Goal: Task Accomplishment & Management: Manage account settings

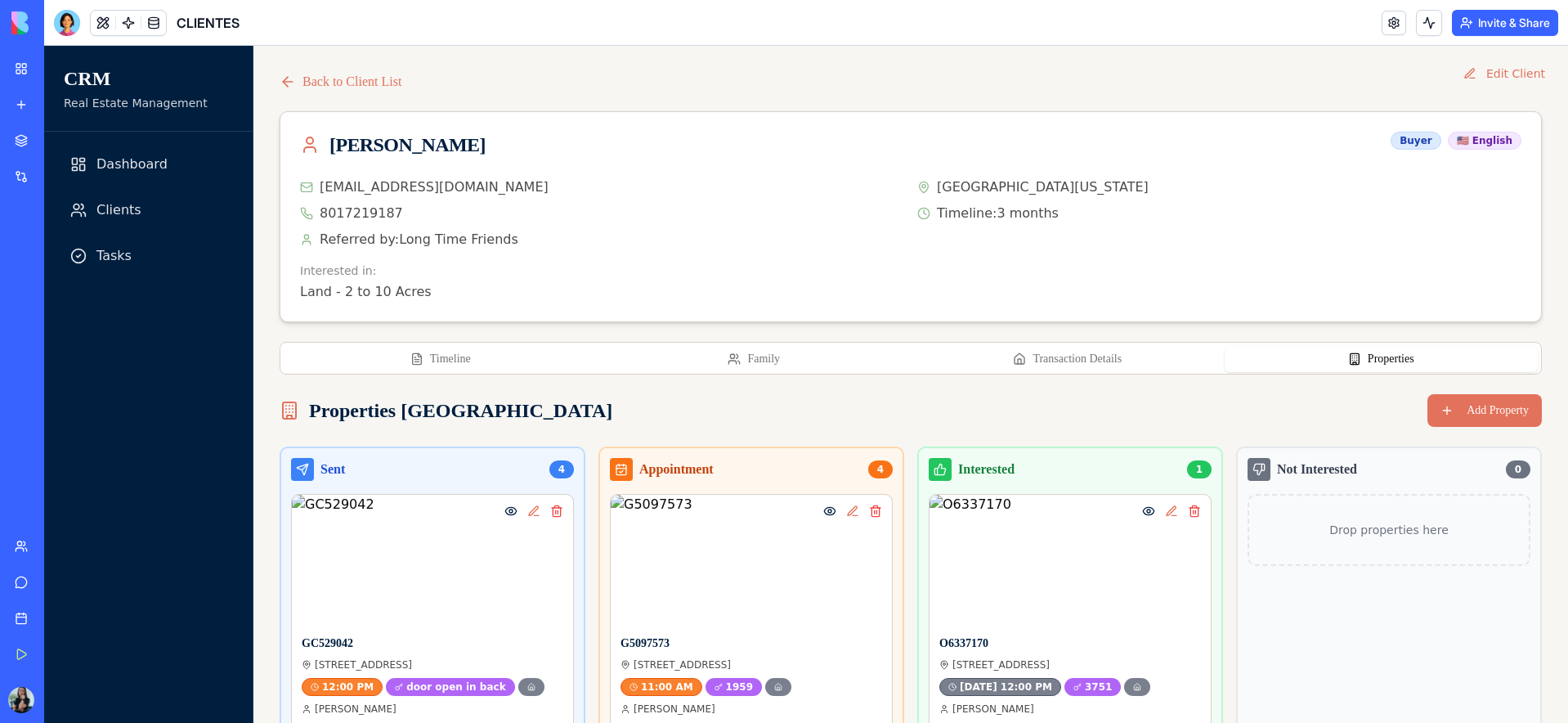
click at [1371, 364] on button "Properties" at bounding box center [1382, 359] width 314 height 26
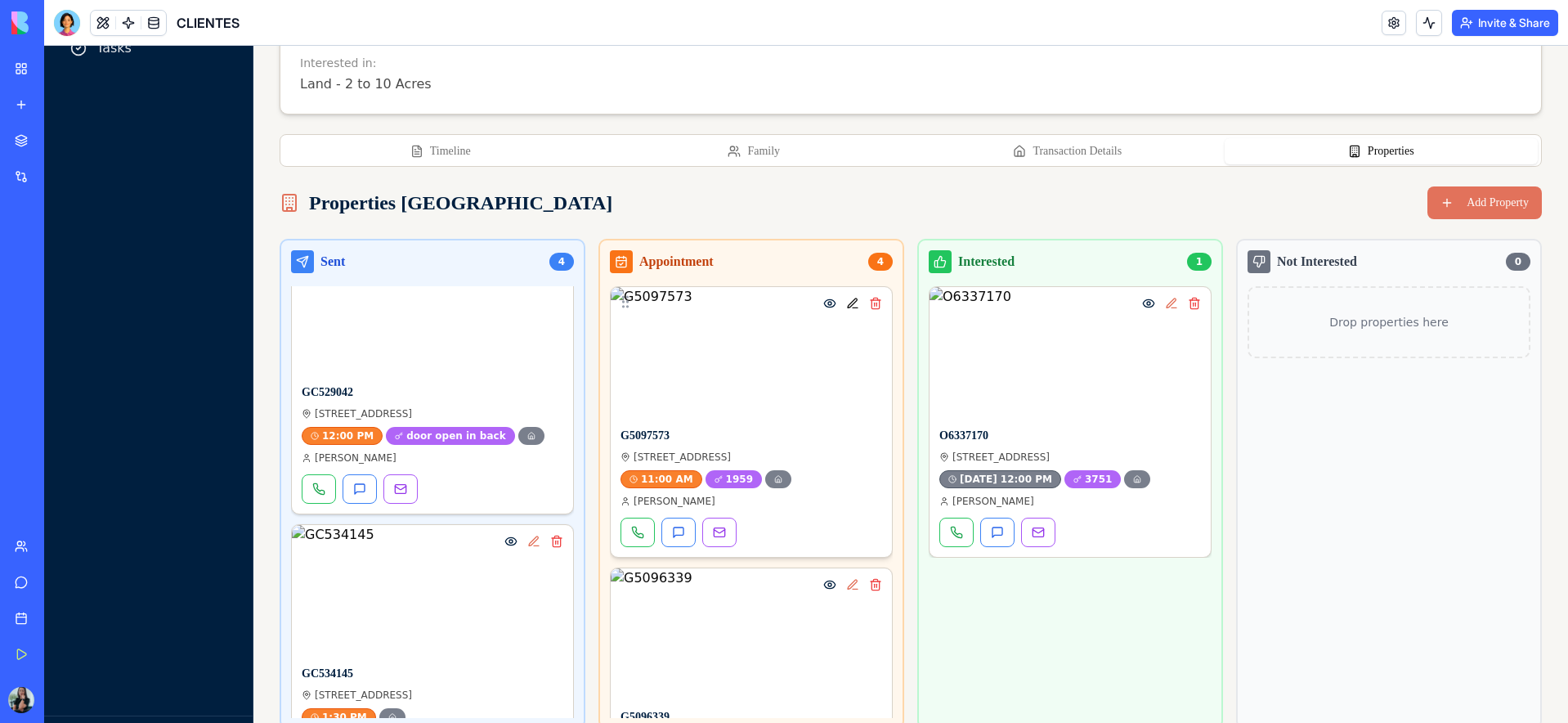
click at [856, 306] on button at bounding box center [853, 304] width 20 height 20
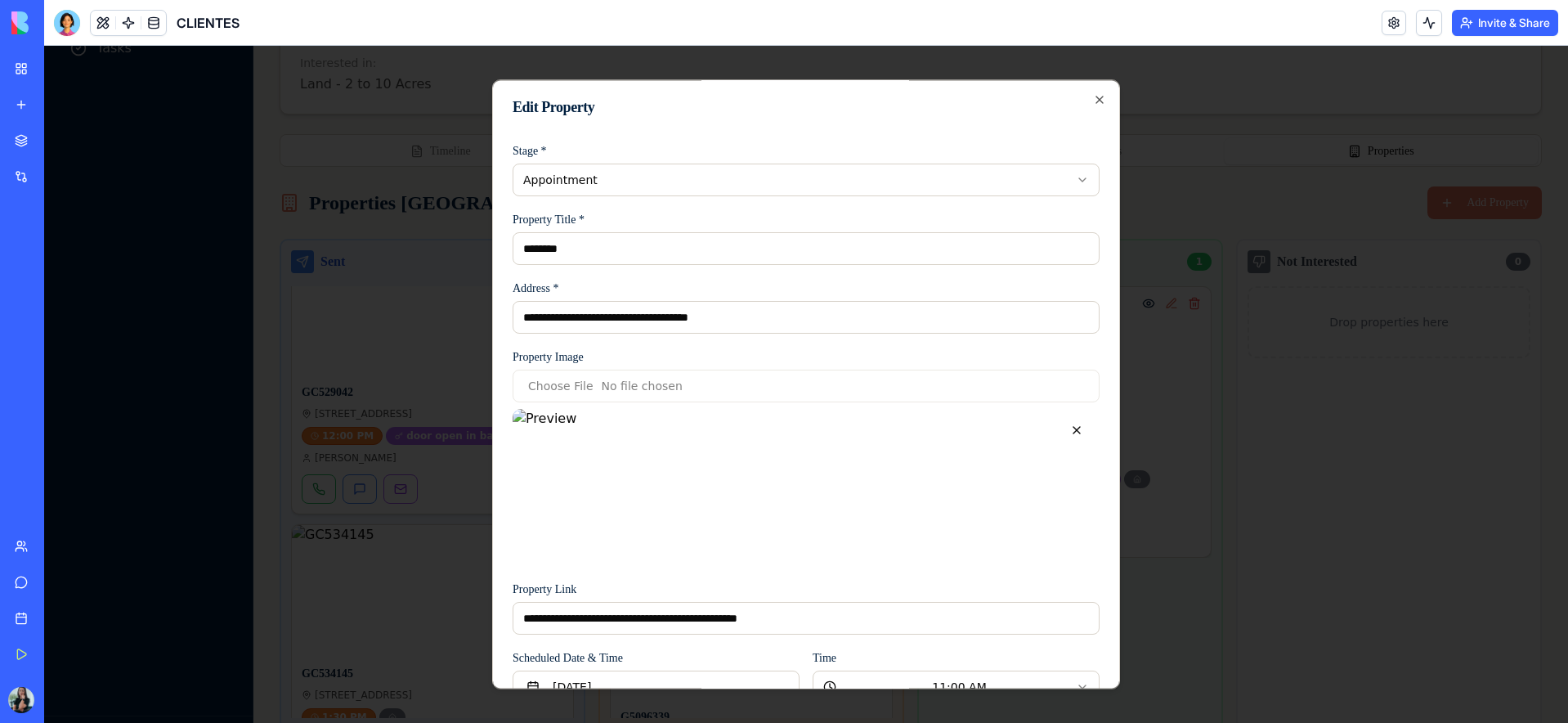
click at [712, 182] on body "CRM Real Estate Management Dashboard Clients Tasks © 2024 CRM System Back to Cl…" at bounding box center [806, 296] width 1524 height 917
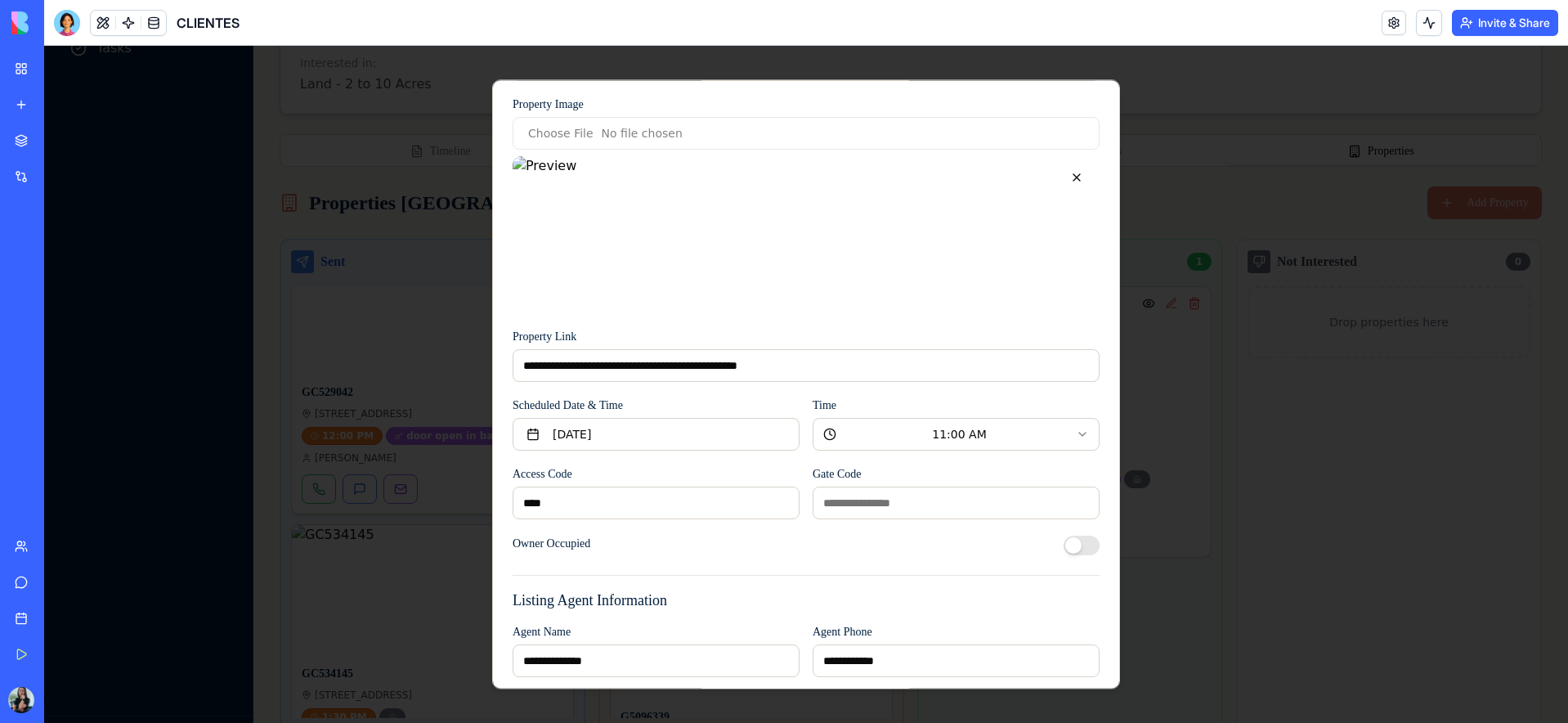
scroll to position [376, 0]
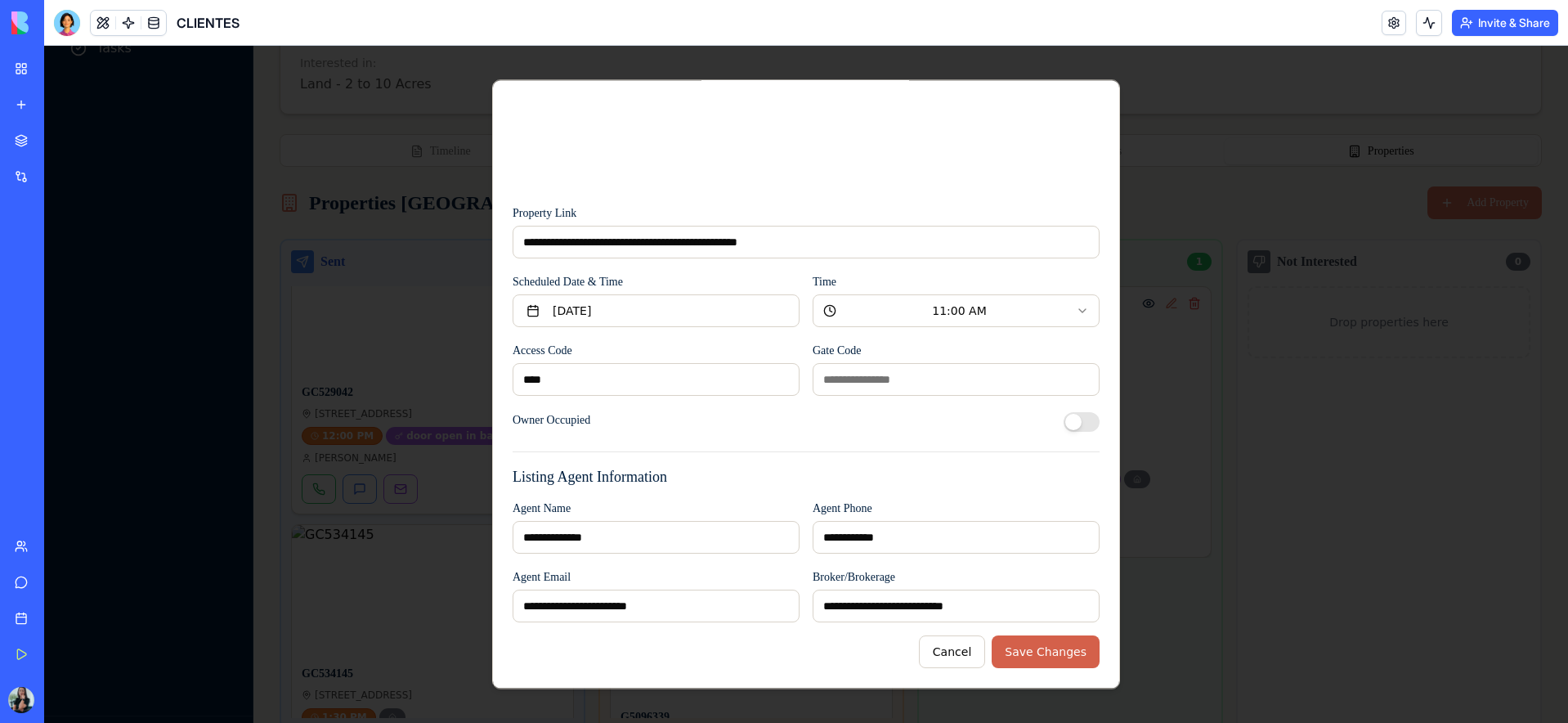
click at [1028, 657] on button "Save Changes" at bounding box center [1045, 652] width 107 height 33
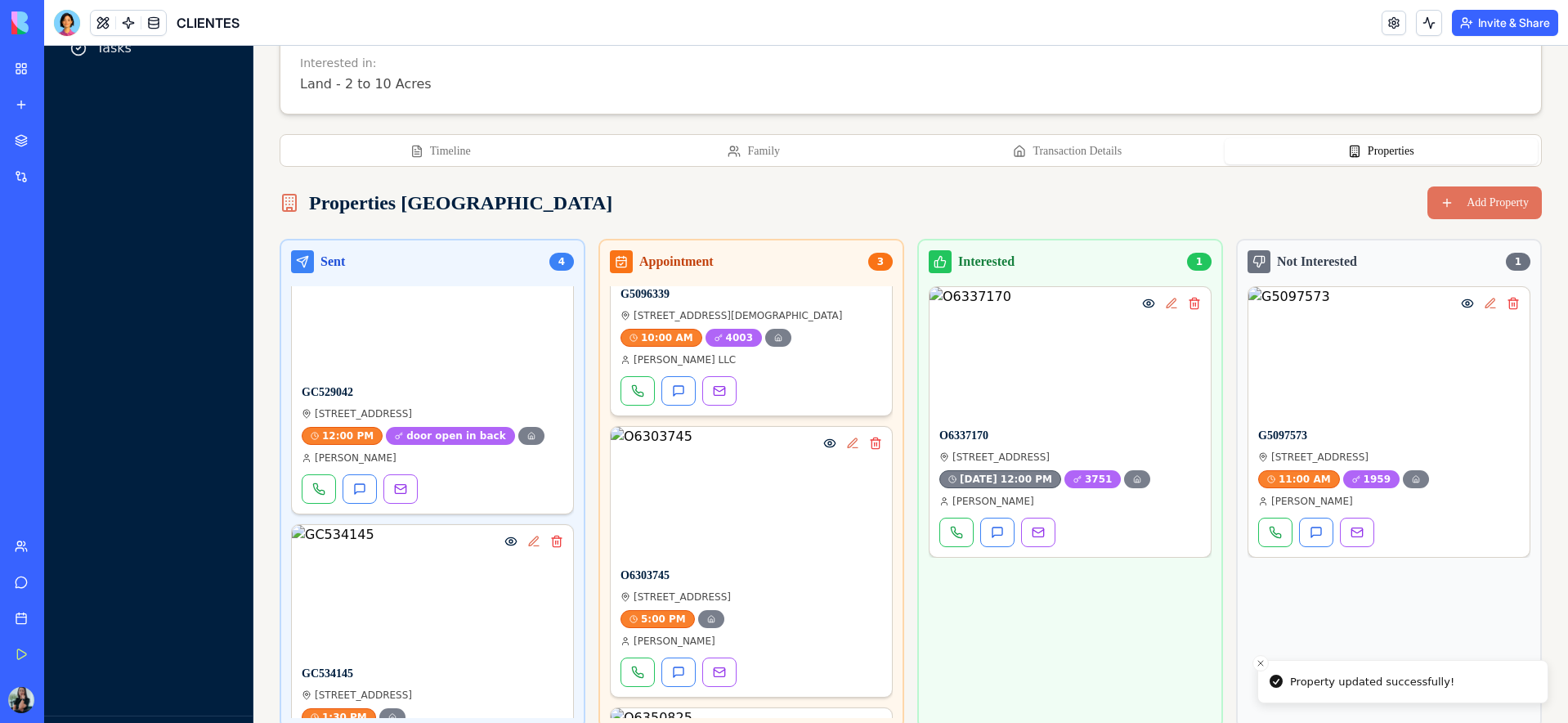
scroll to position [148, 0]
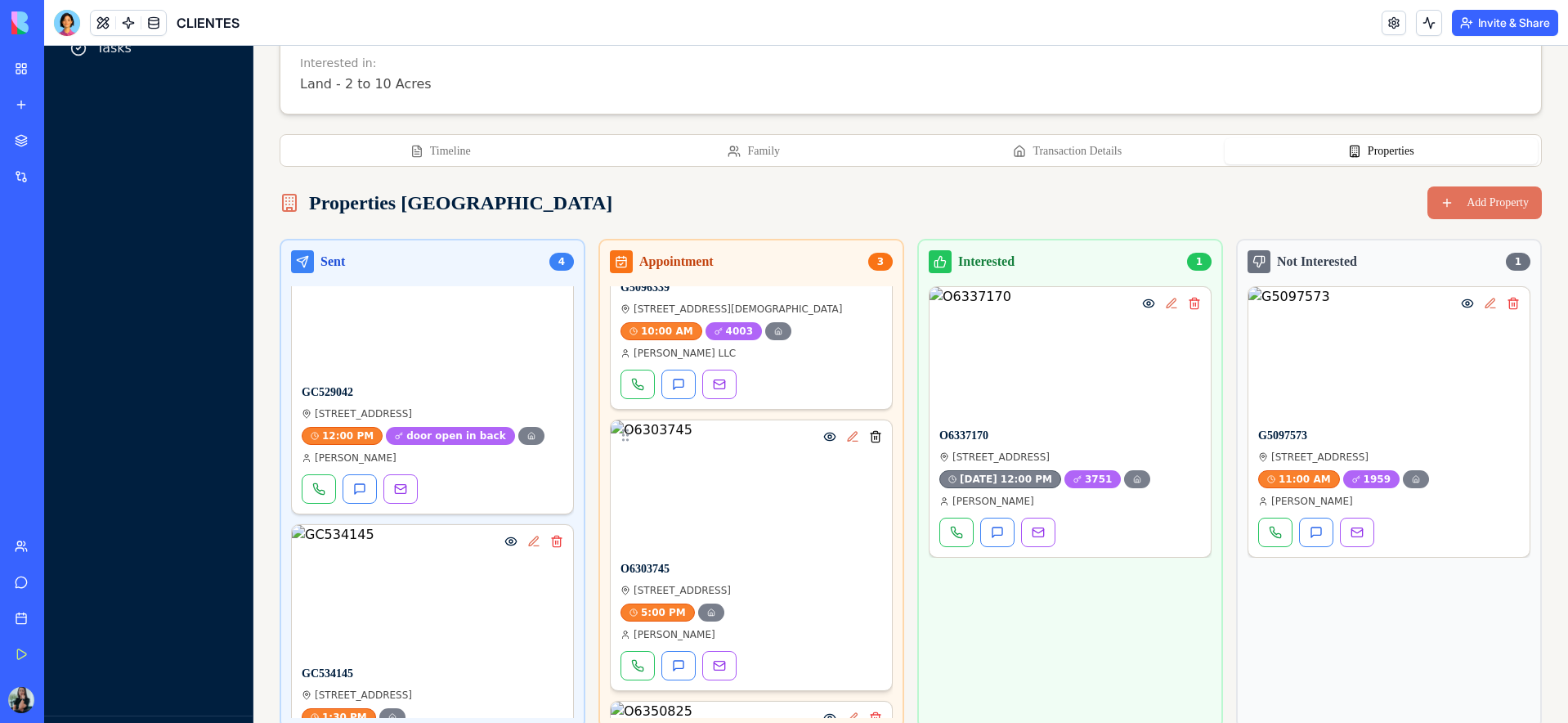
click at [880, 441] on button at bounding box center [875, 437] width 20 height 20
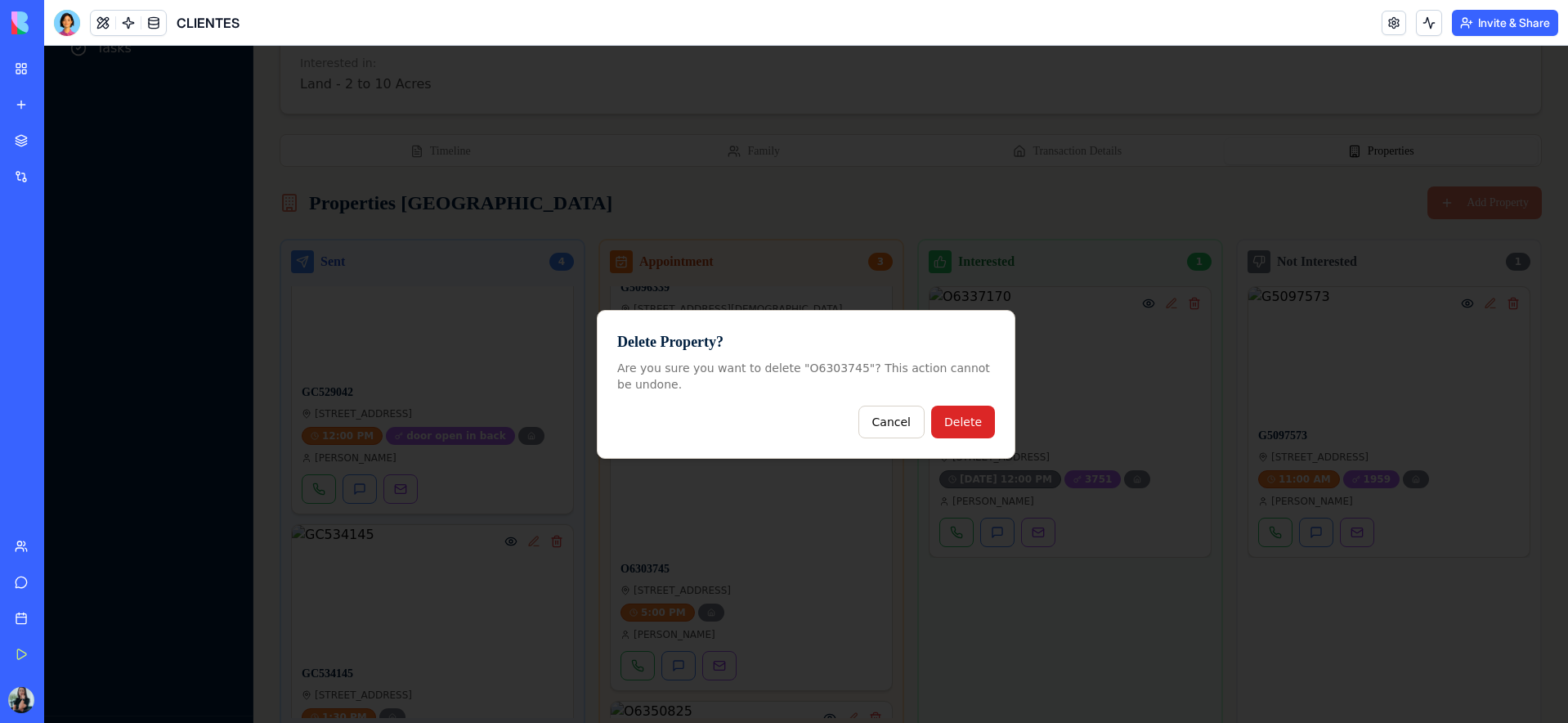
scroll to position [0, 0]
click at [900, 425] on button "Cancel" at bounding box center [891, 422] width 66 height 33
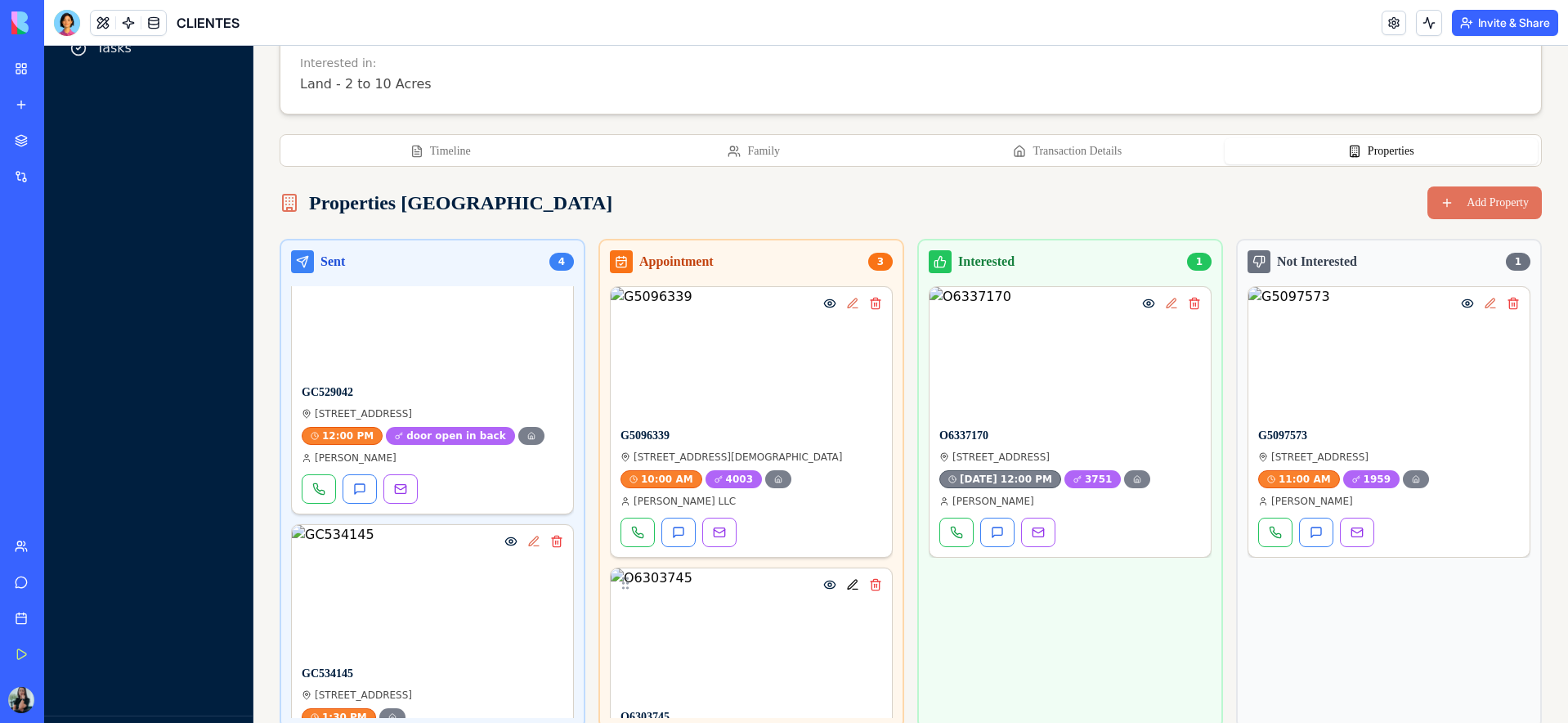
click at [851, 587] on button at bounding box center [853, 585] width 20 height 20
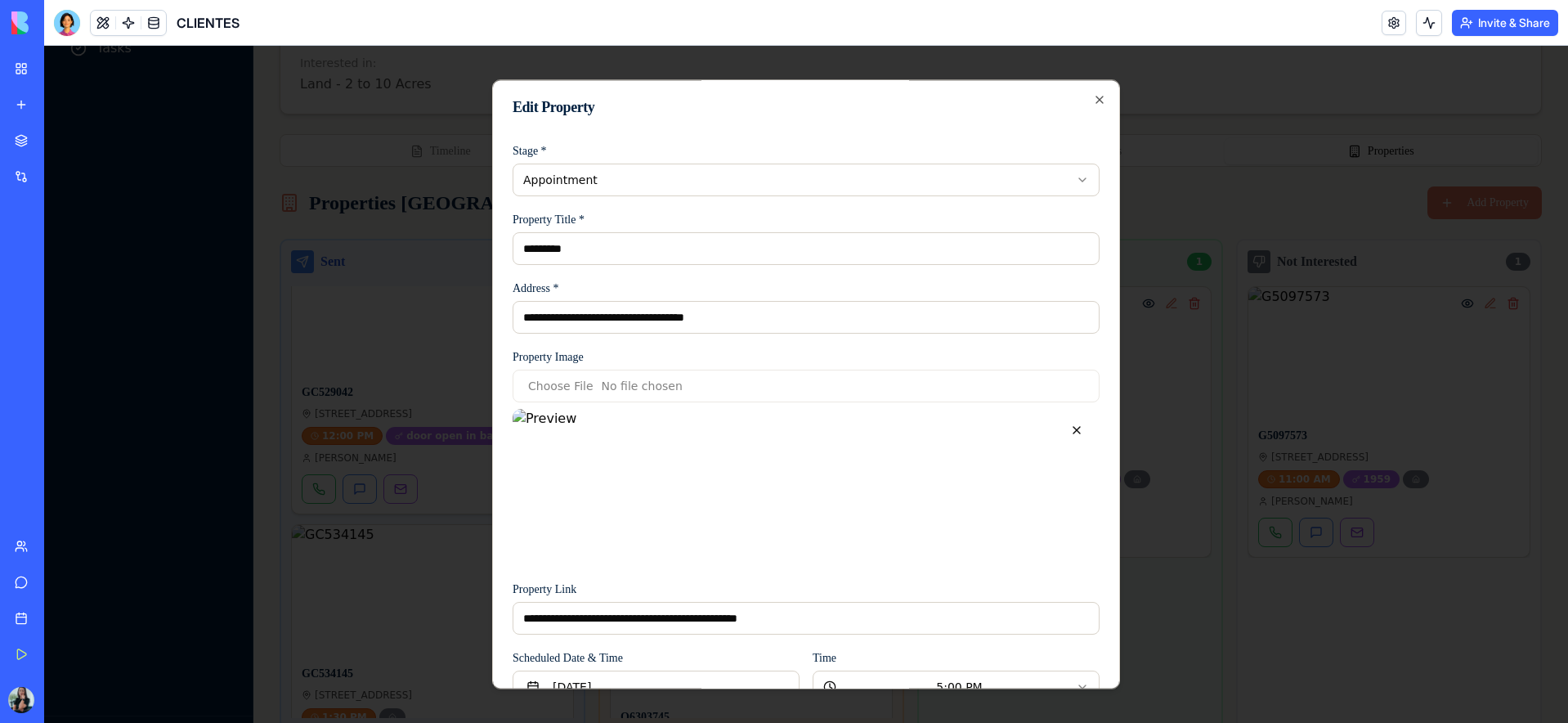
click at [648, 179] on body "CRM Real Estate Management Dashboard Clients Tasks © 2024 CRM System Back to Cl…" at bounding box center [806, 296] width 1524 height 917
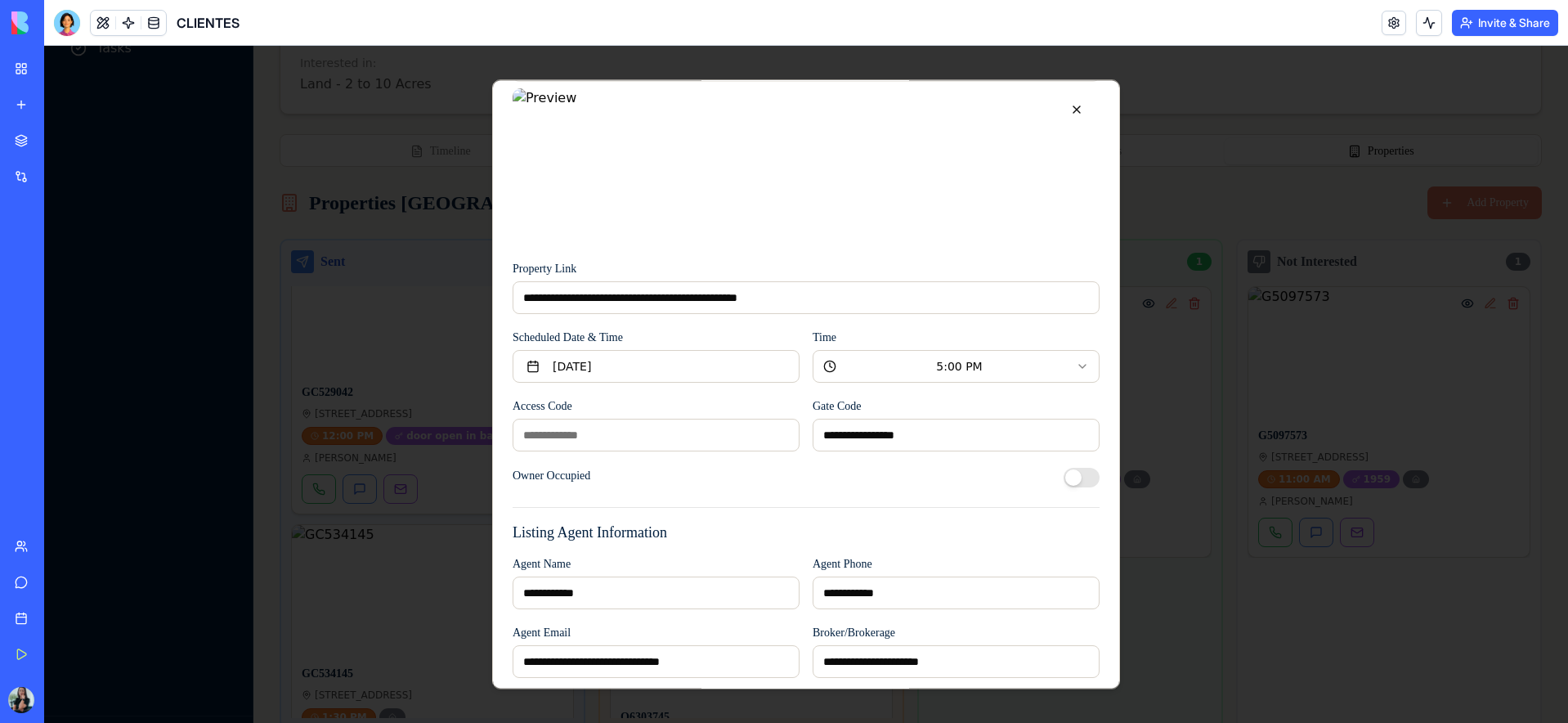
scroll to position [376, 0]
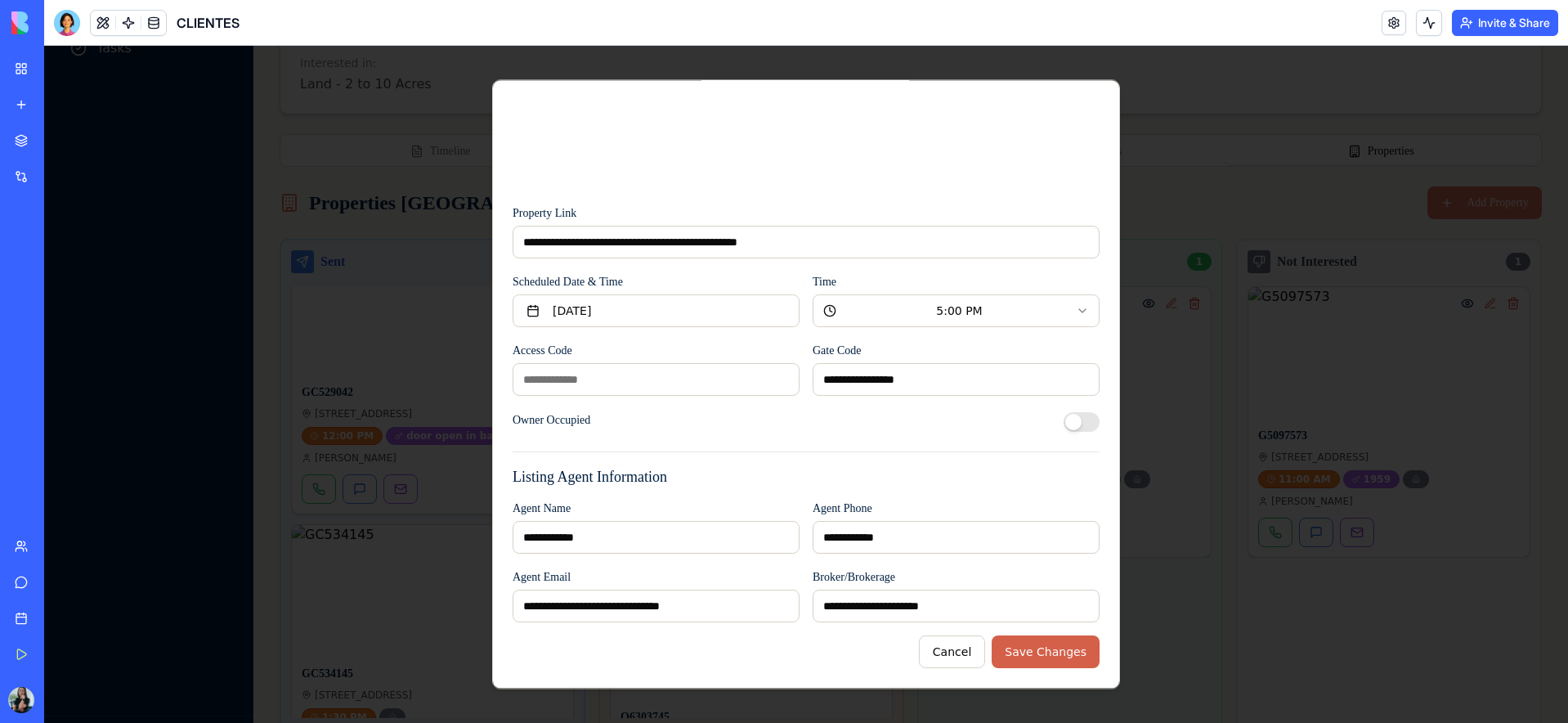
click at [1048, 656] on button "Save Changes" at bounding box center [1045, 652] width 107 height 33
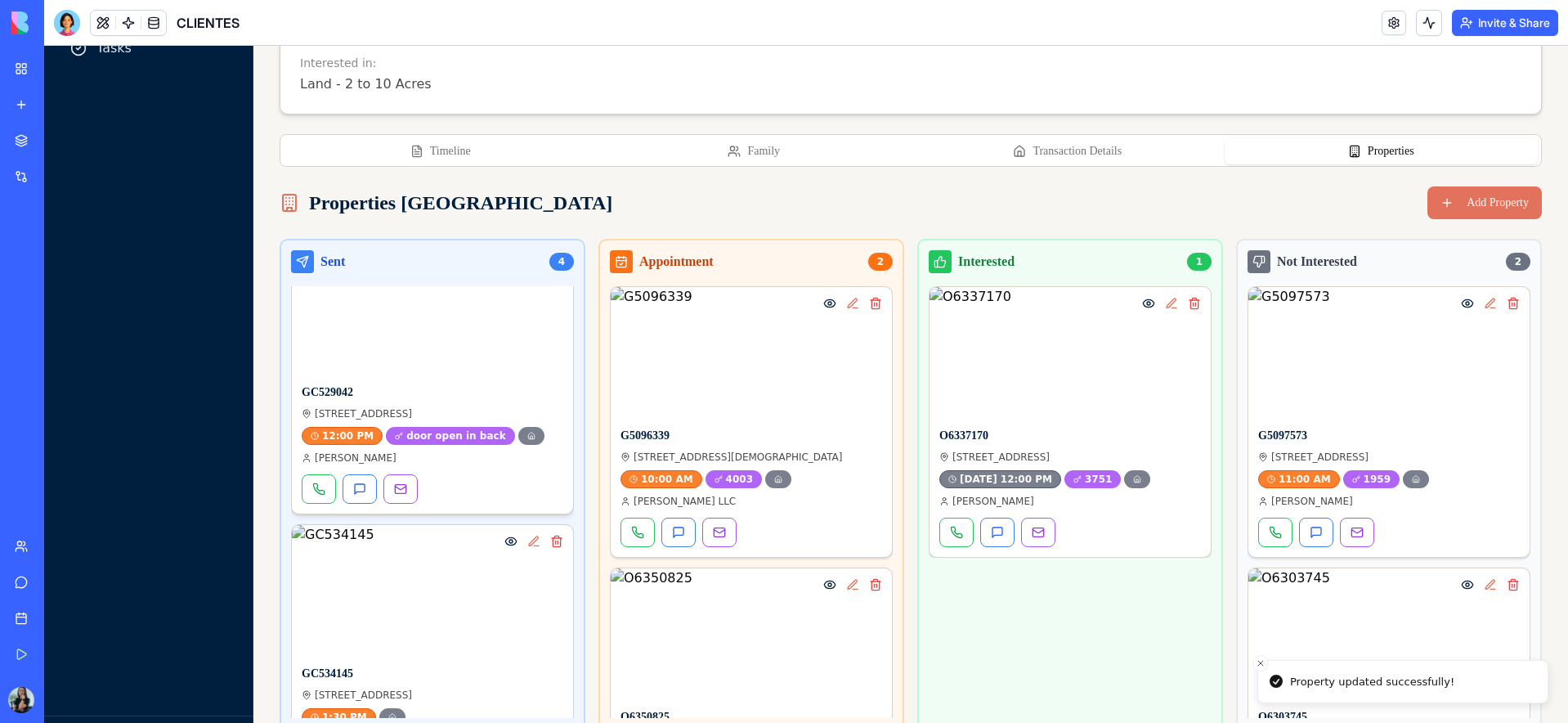
click at [508, 331] on img at bounding box center [432, 309] width 281 height 131
click at [1047, 645] on div "Interested 1 O6337170 5430 HIDDEN HORSE Way Groveland, FL 34736 Oct 7, 12:00 PM…" at bounding box center [1069, 484] width 305 height 491
click at [545, 194] on div "Properties Kanban Add Property" at bounding box center [910, 202] width 1262 height 33
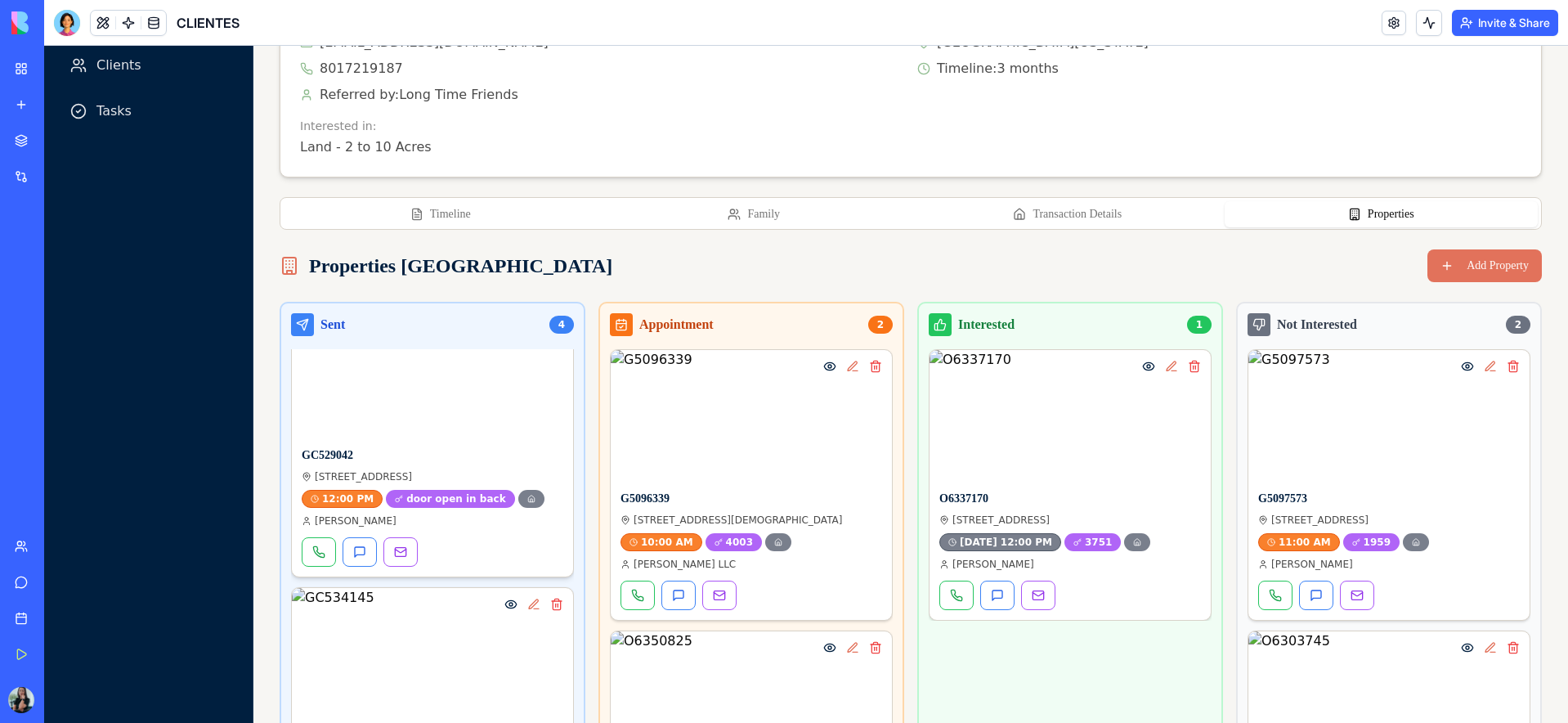
scroll to position [41, 0]
click at [490, 439] on img at bounding box center [432, 374] width 281 height 131
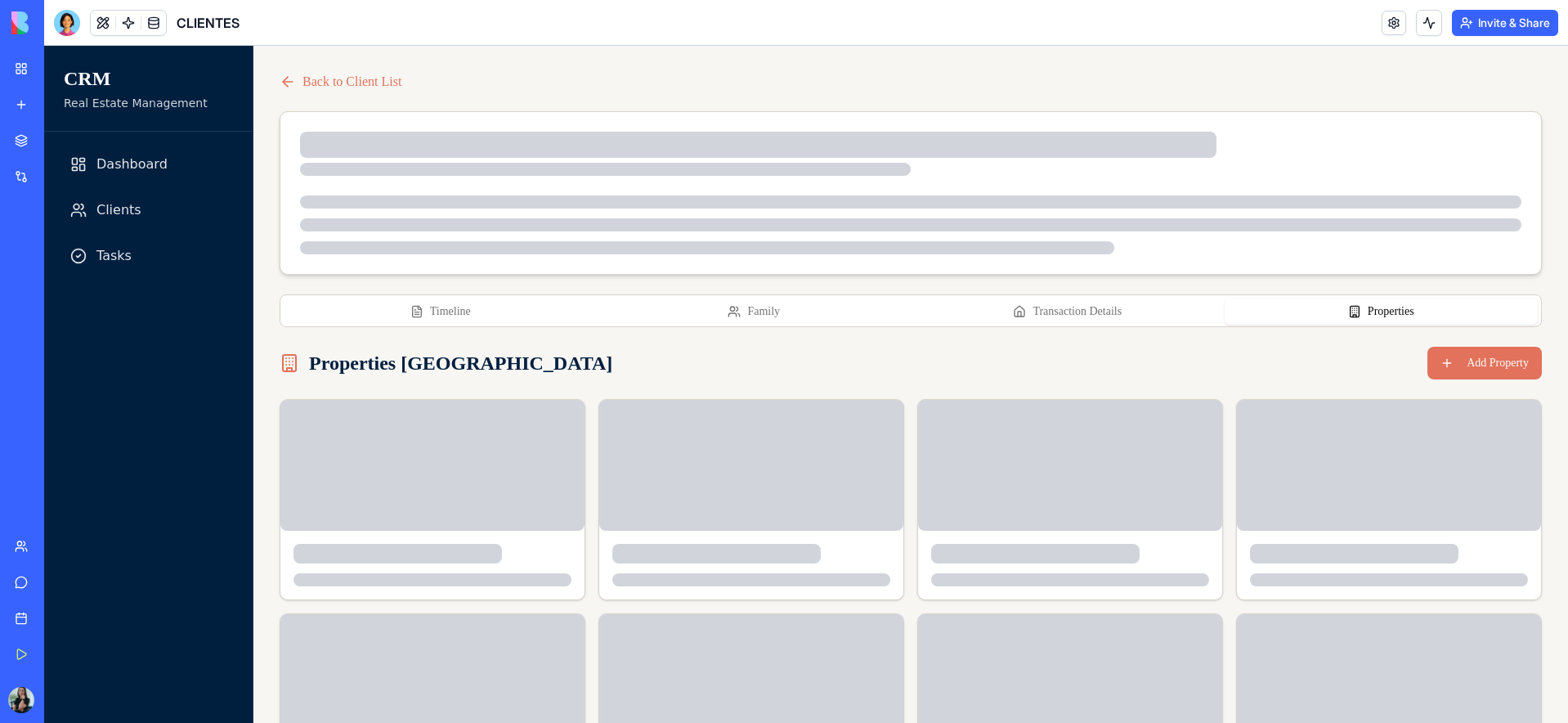
click at [1381, 315] on button "Properties" at bounding box center [1382, 311] width 314 height 26
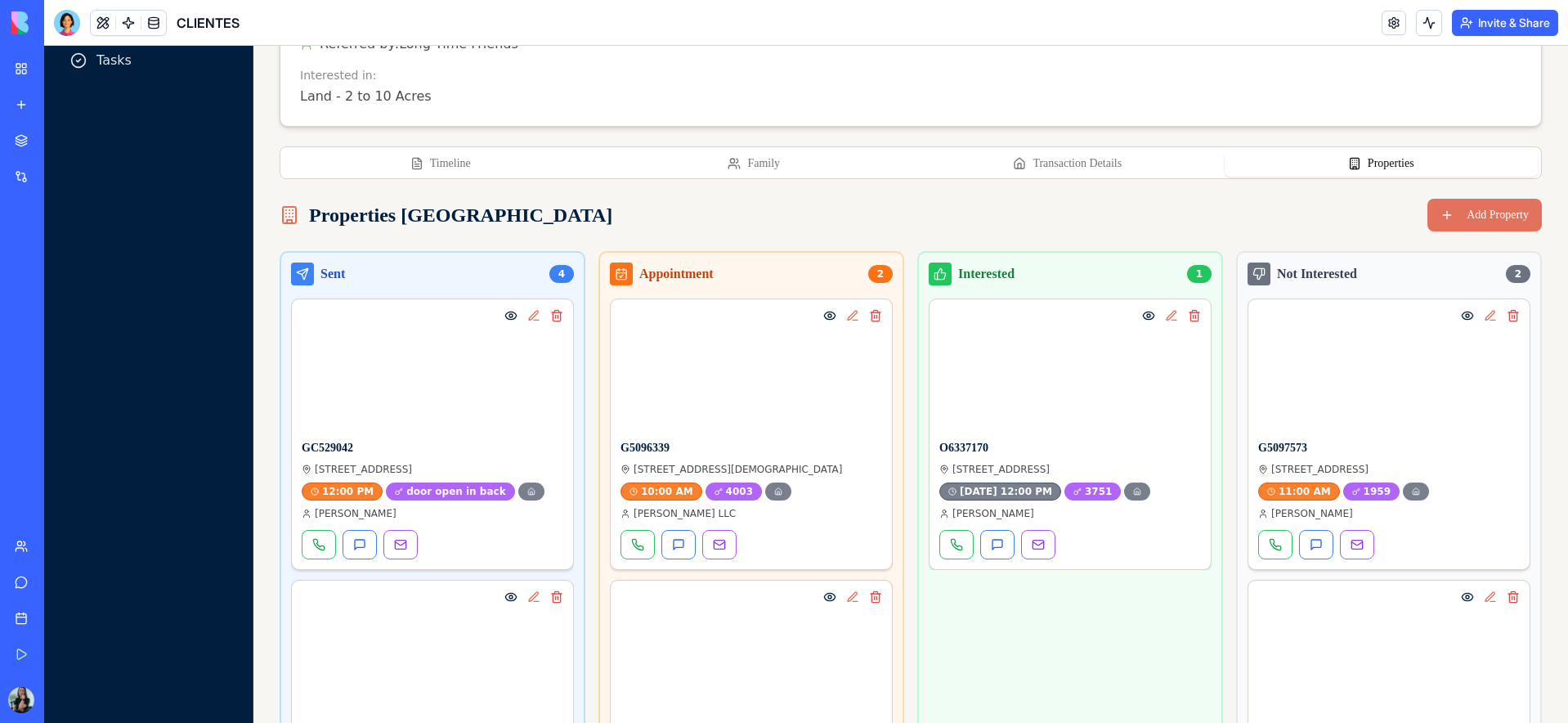
scroll to position [240, 0]
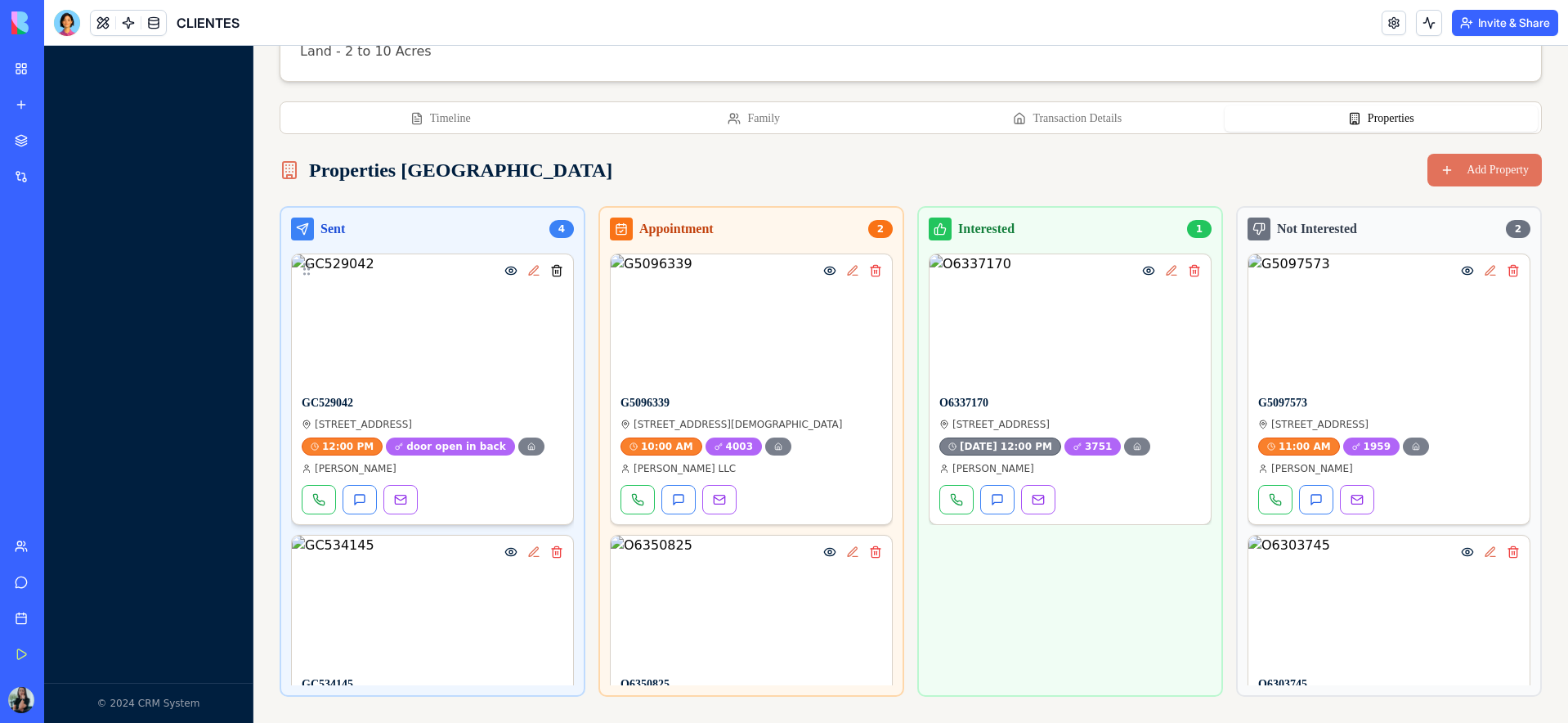
click at [556, 275] on button at bounding box center [556, 271] width 20 height 20
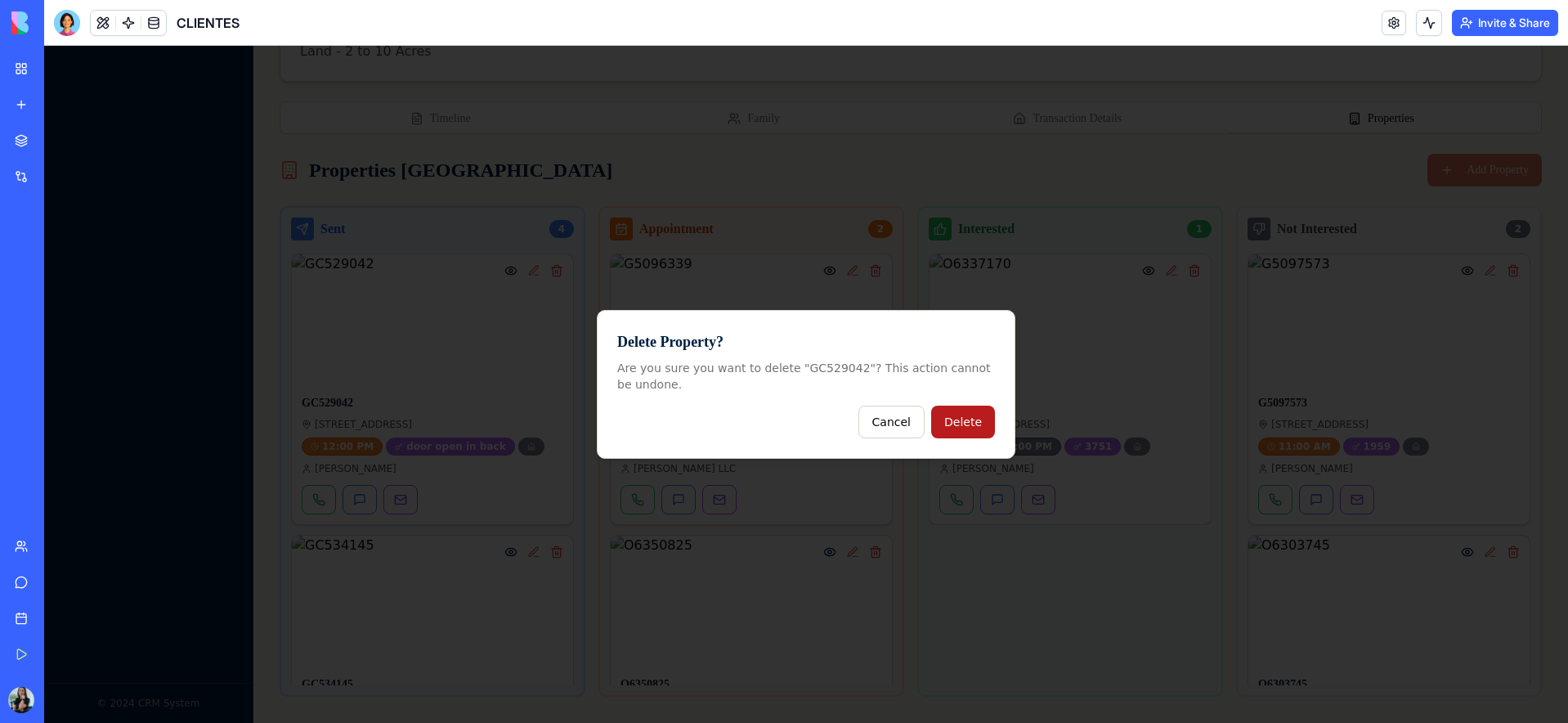
click at [968, 426] on button "Delete" at bounding box center [963, 422] width 64 height 33
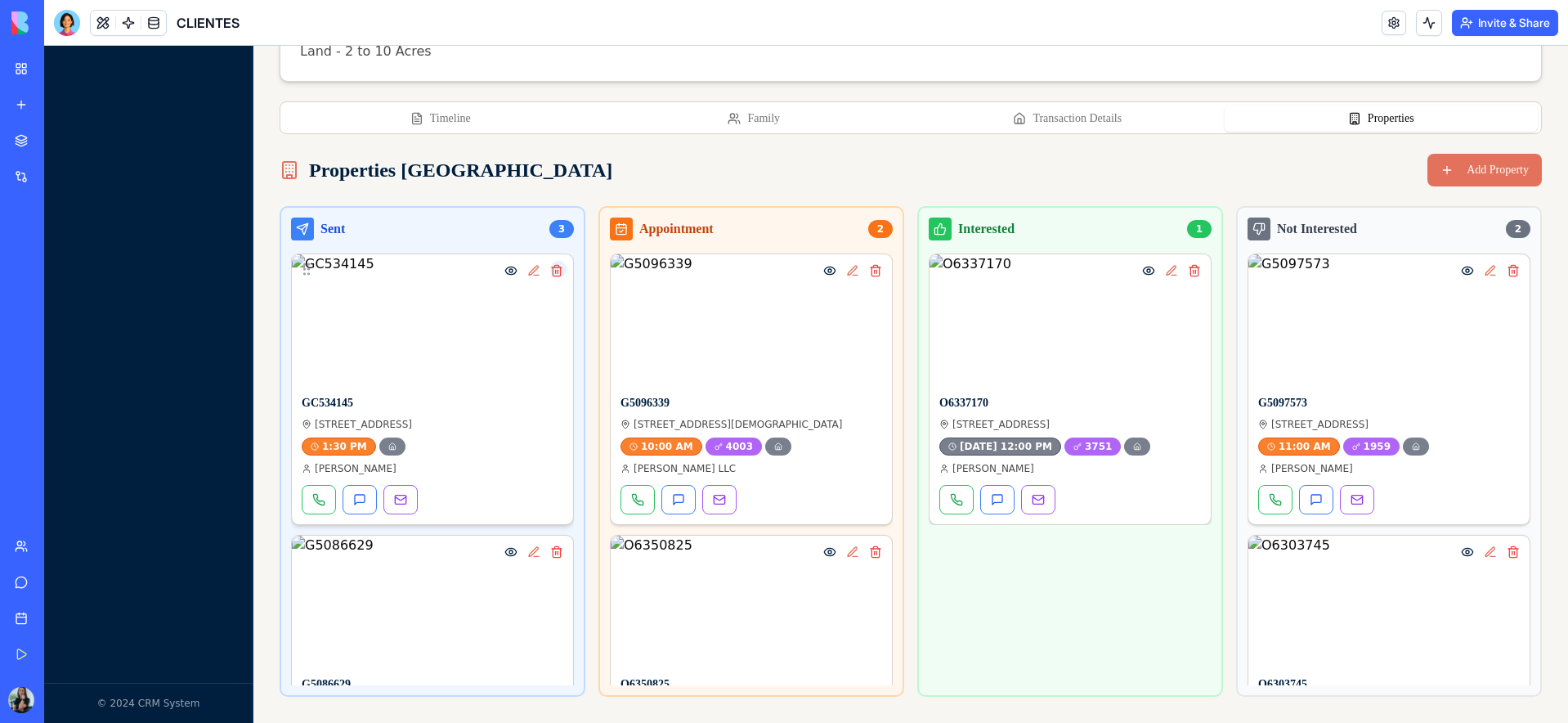
click at [473, 331] on img at bounding box center [432, 319] width 281 height 131
click at [533, 273] on button at bounding box center [534, 271] width 20 height 20
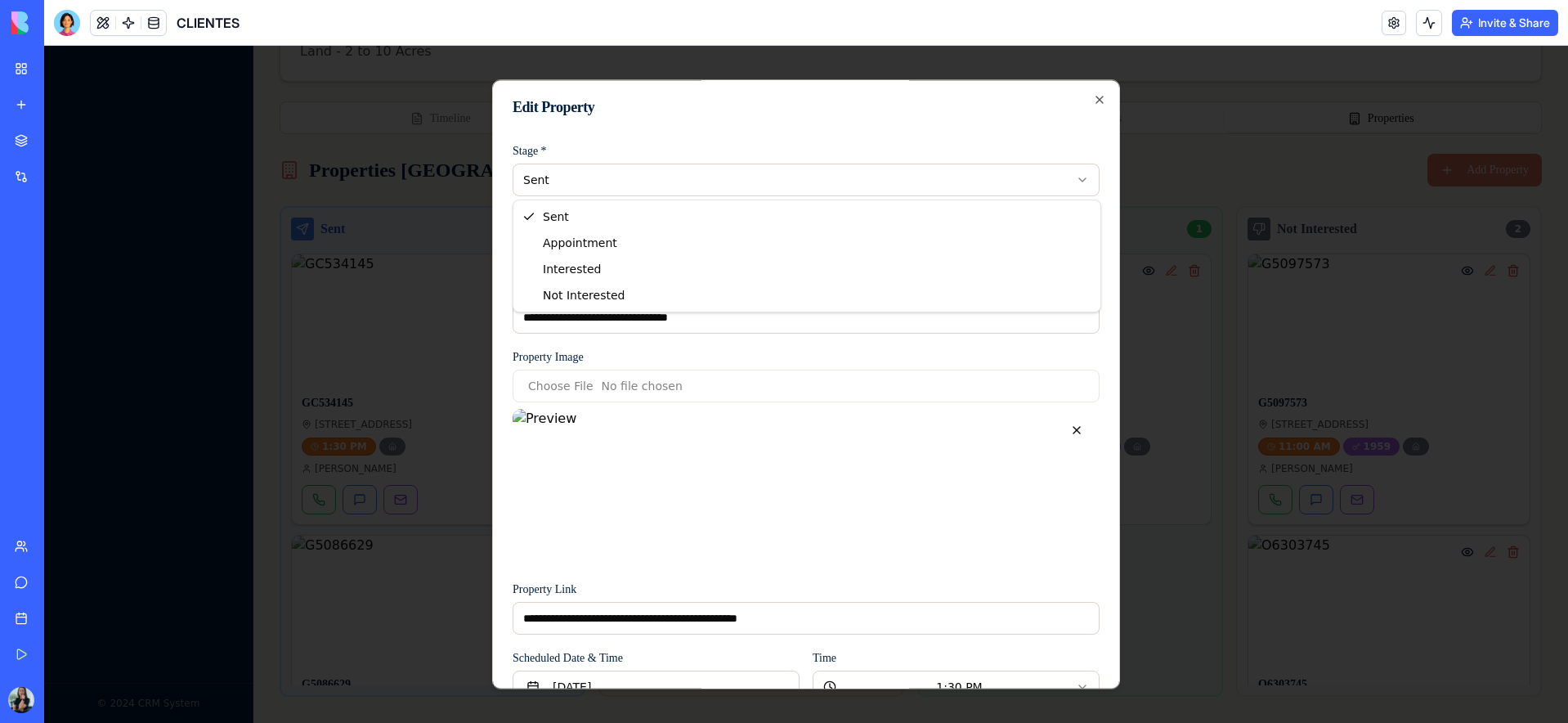
click at [584, 178] on body "CRM Real Estate Management Dashboard Clients Tasks © 2024 CRM System Back to Cl…" at bounding box center [806, 264] width 1524 height 917
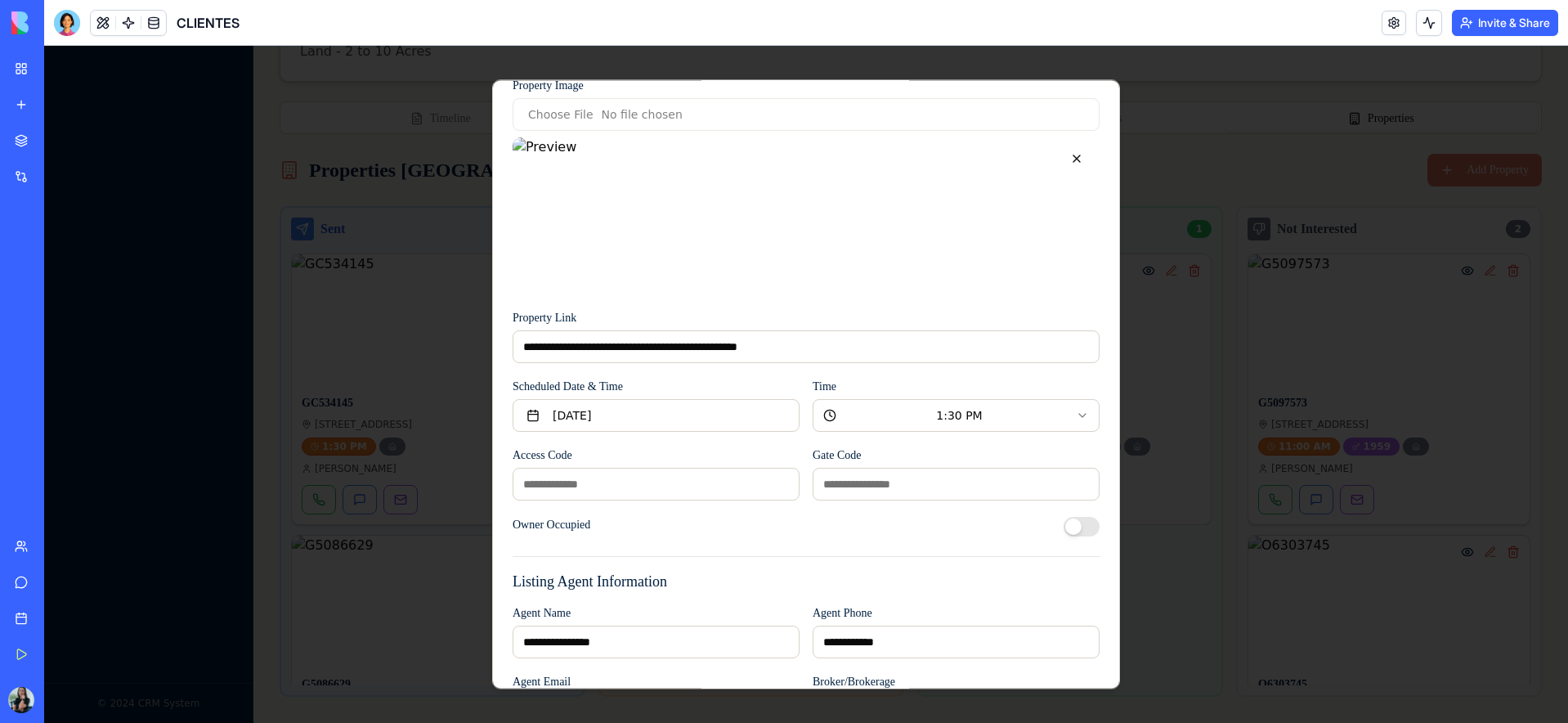
scroll to position [376, 0]
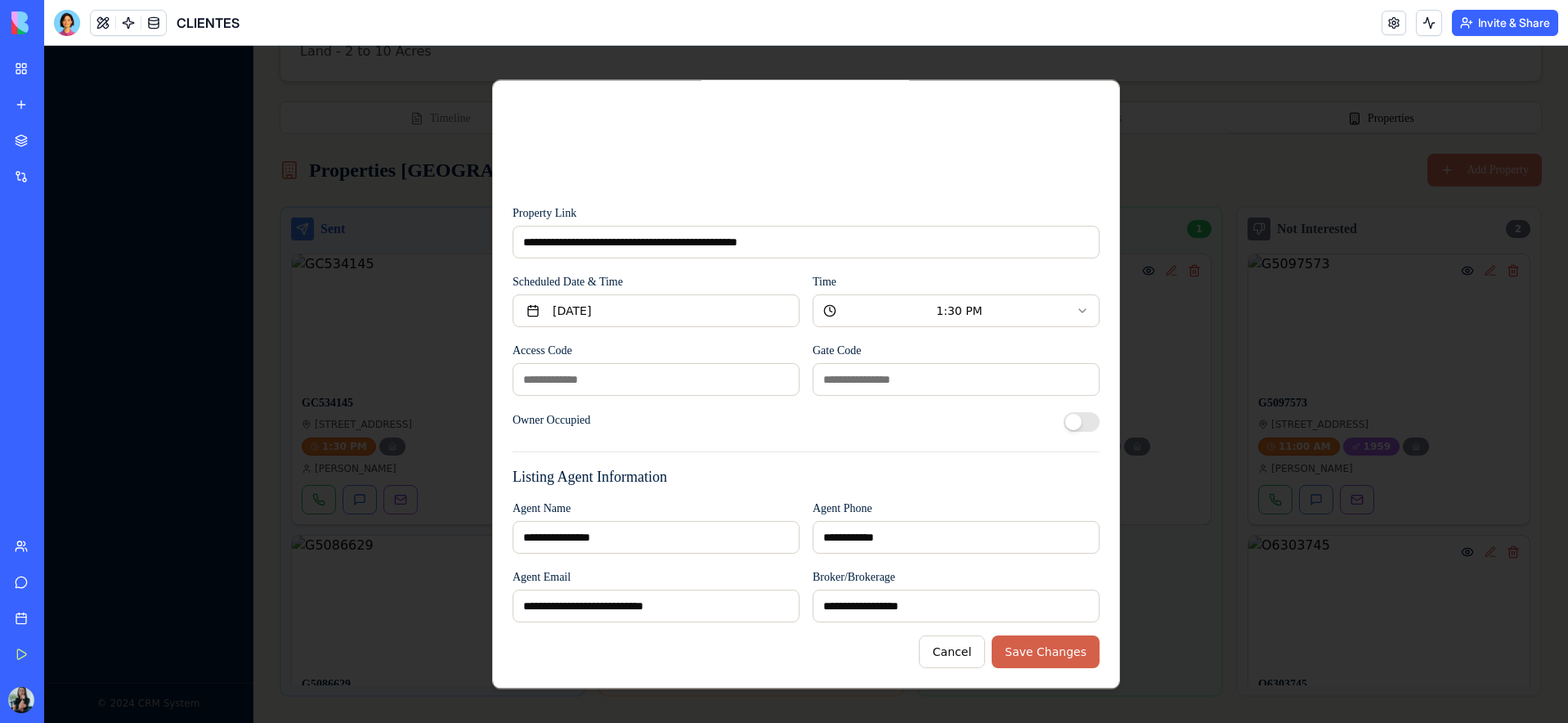
click at [1064, 656] on button "Save Changes" at bounding box center [1045, 652] width 107 height 33
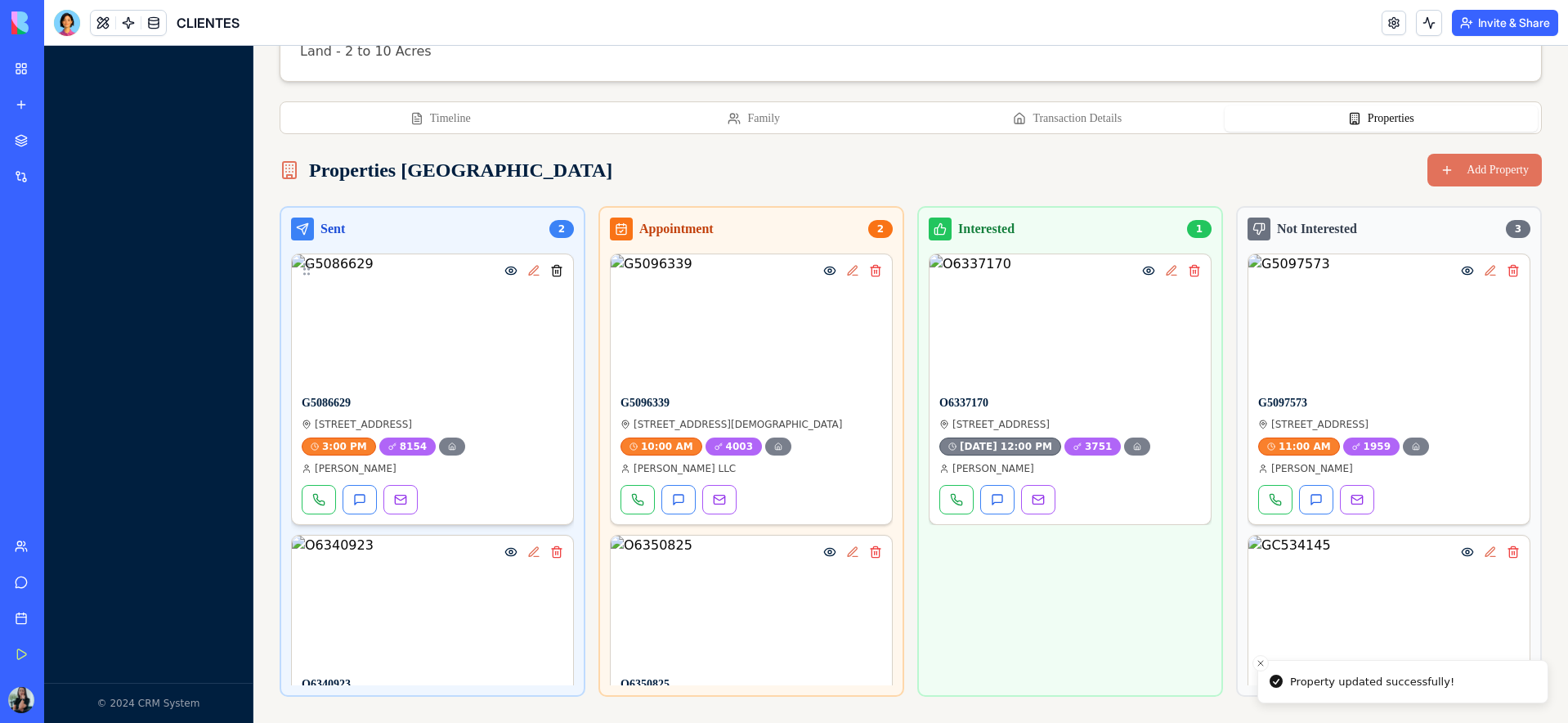
click at [563, 274] on button at bounding box center [556, 271] width 20 height 20
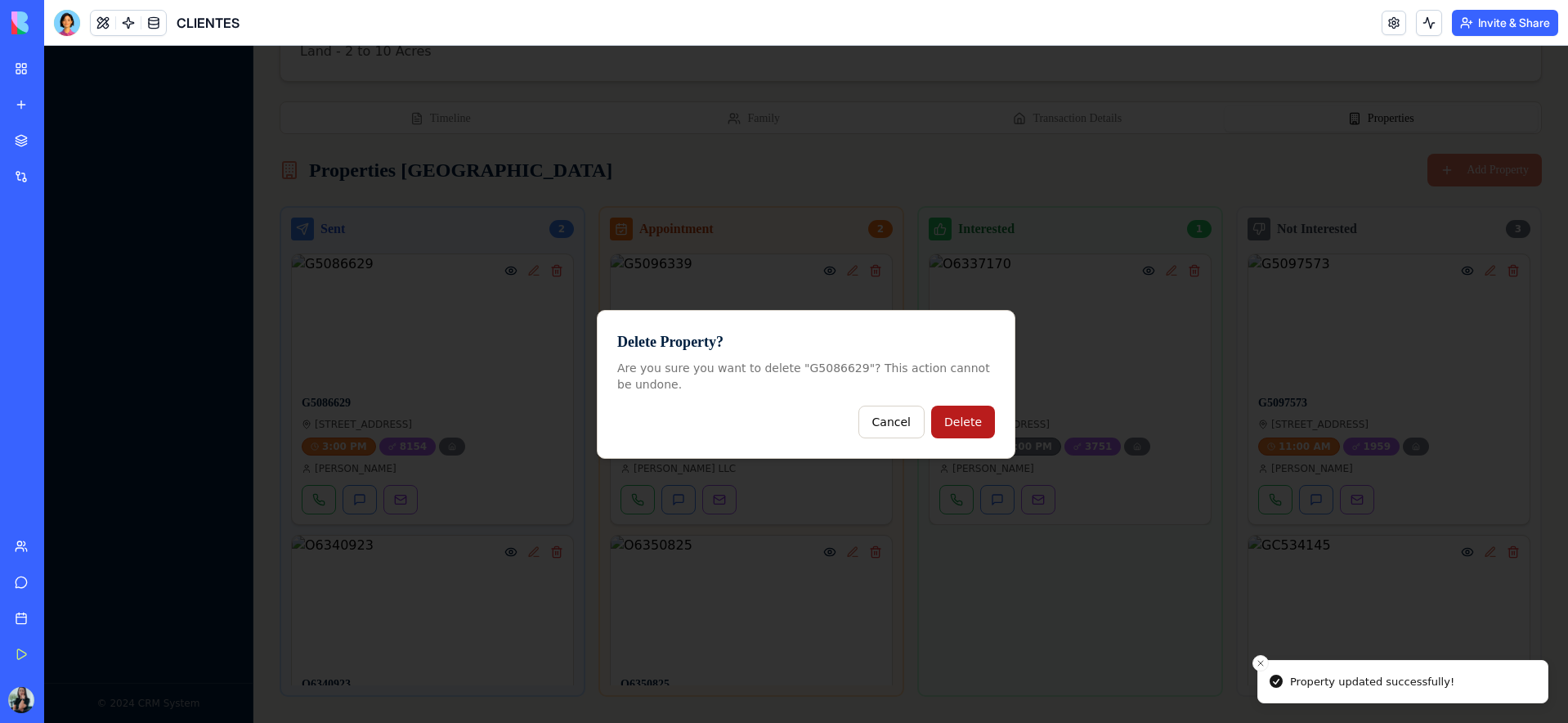
click at [982, 419] on button "Delete" at bounding box center [963, 422] width 64 height 33
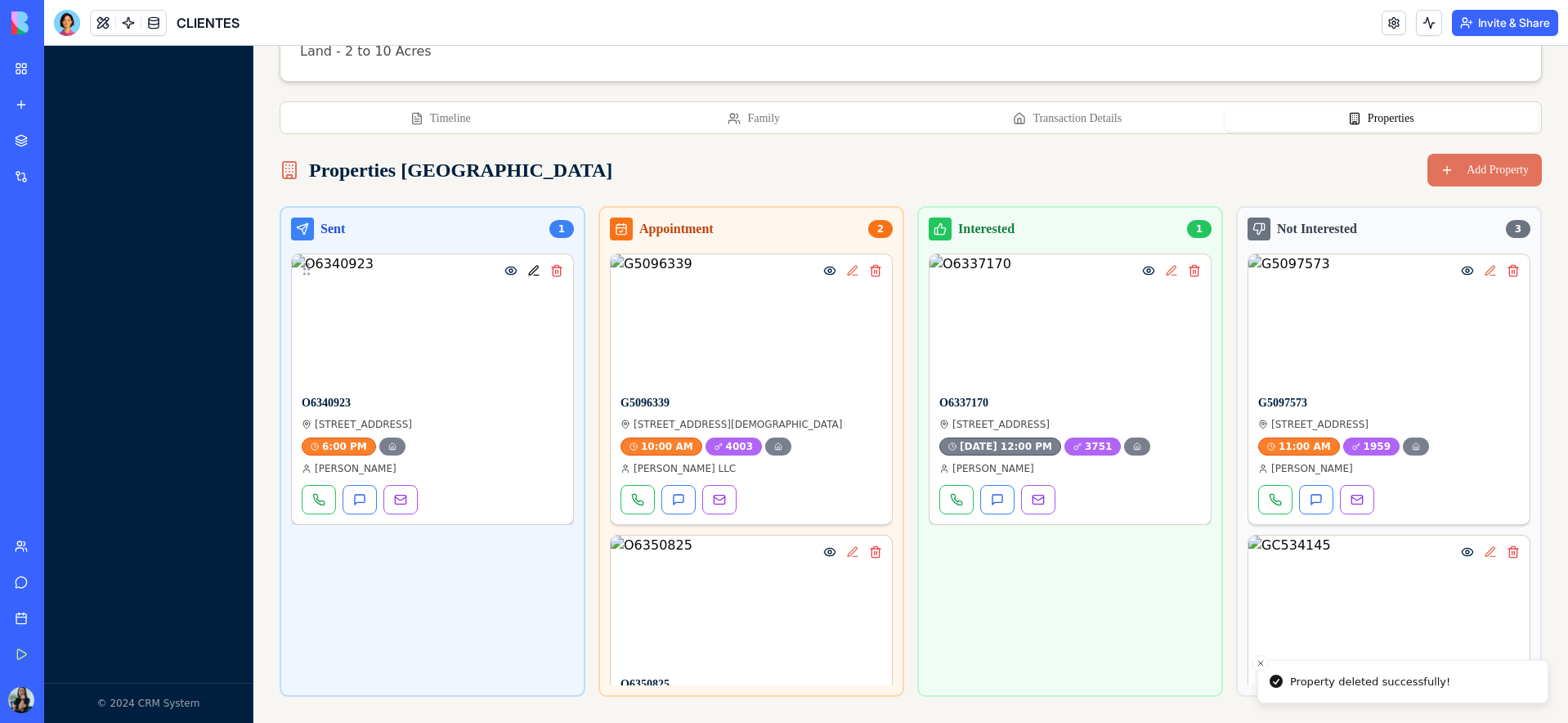
click at [532, 271] on button at bounding box center [534, 271] width 20 height 20
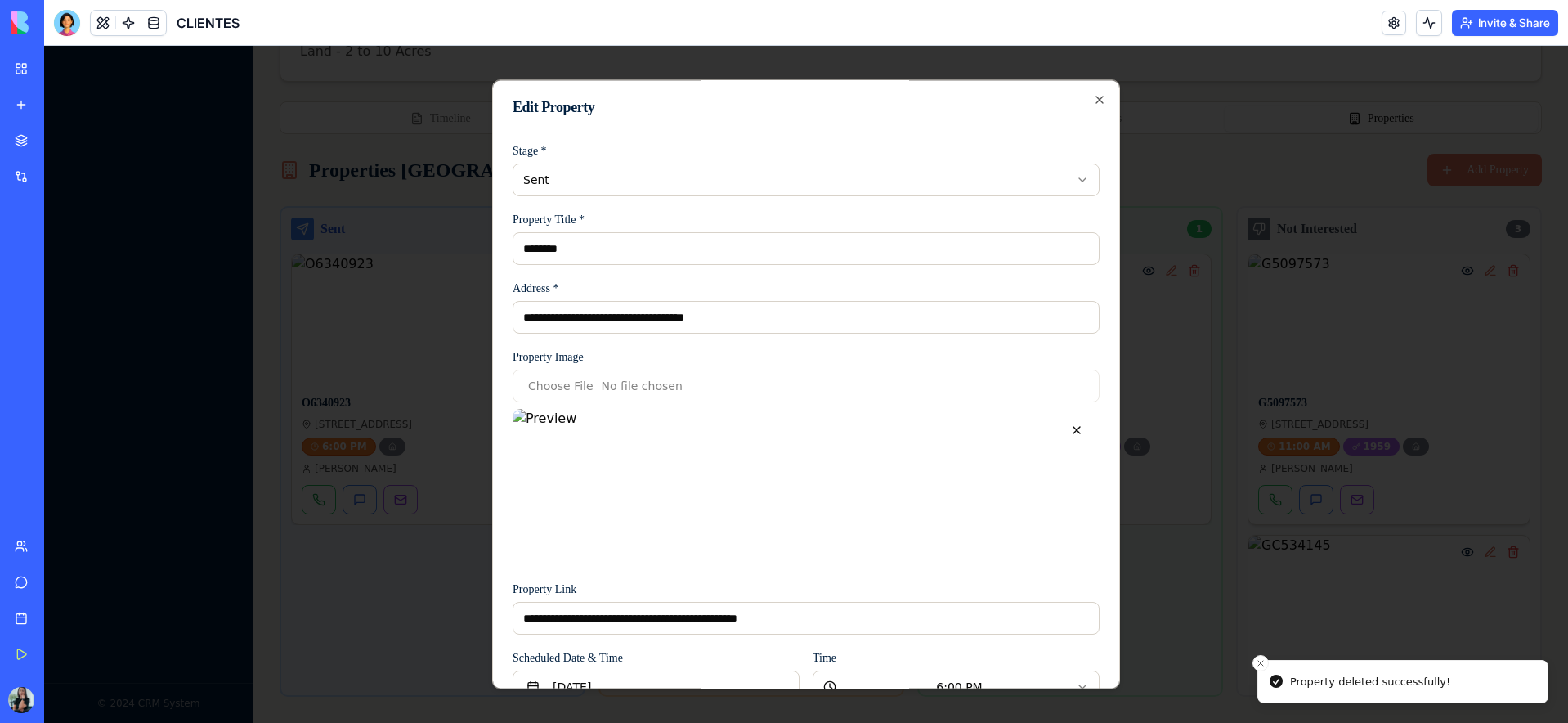
click at [592, 177] on body "CRM Real Estate Management Dashboard Clients Tasks © 2024 CRM System Back to Cl…" at bounding box center [806, 264] width 1524 height 917
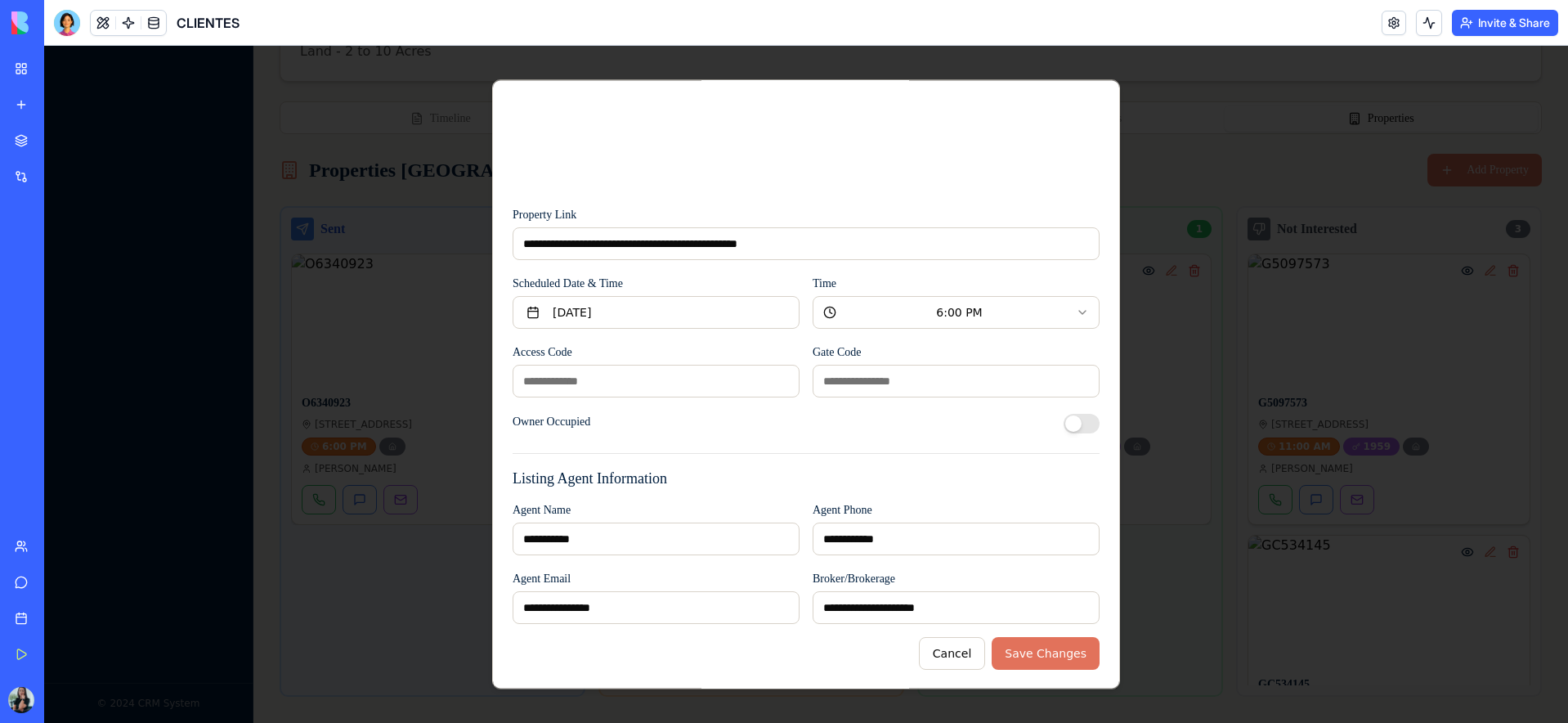
scroll to position [376, 0]
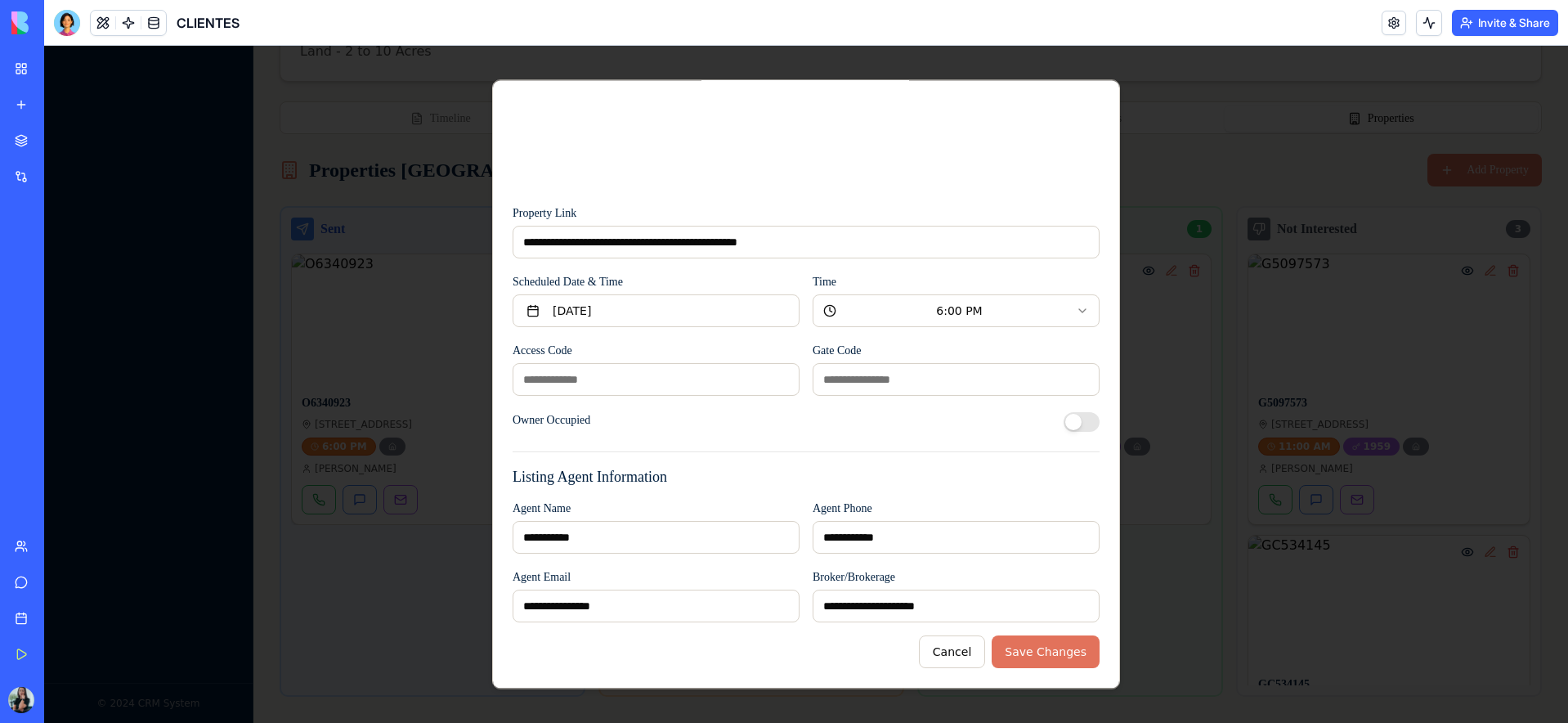
click at [1021, 654] on button "Save Changes" at bounding box center [1045, 652] width 107 height 33
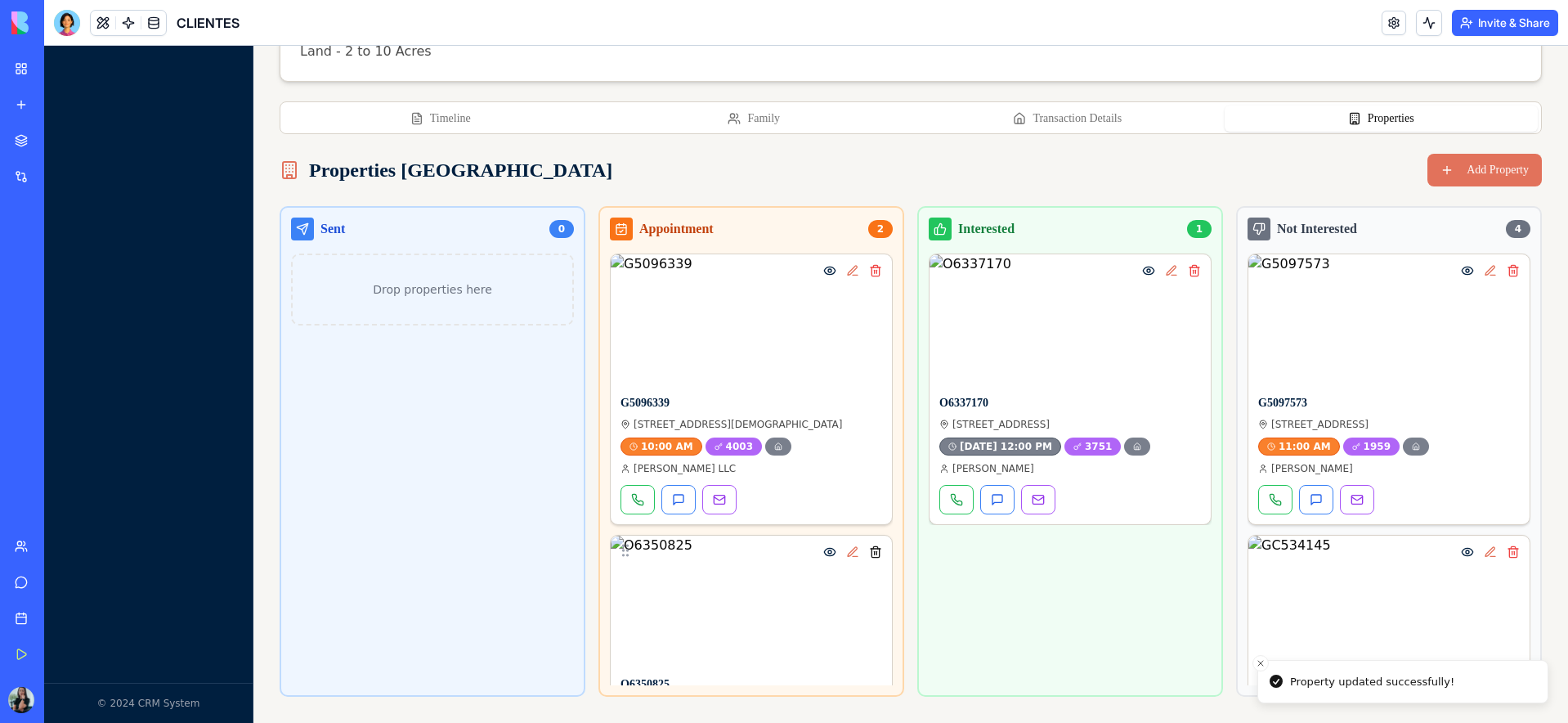
click at [877, 556] on button at bounding box center [875, 552] width 20 height 20
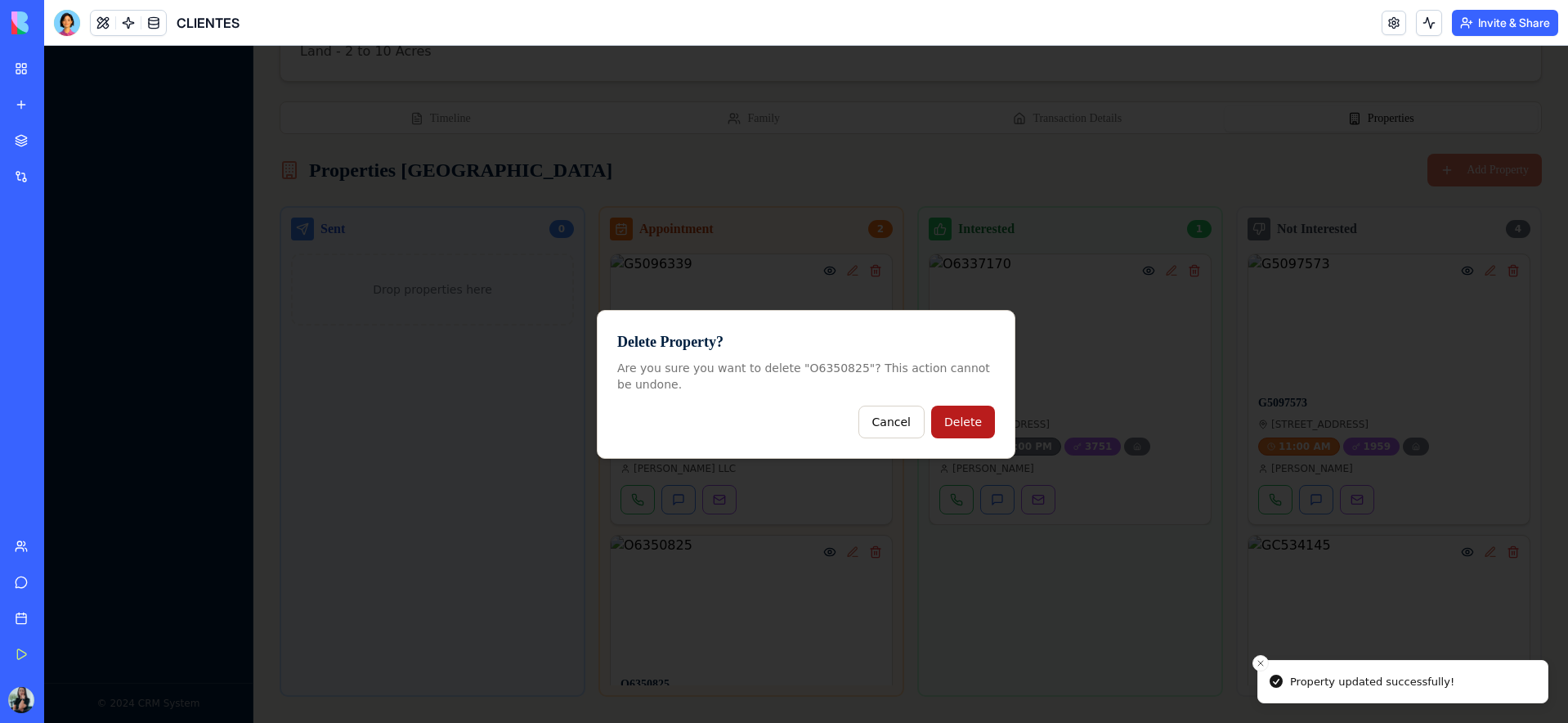
click at [961, 431] on button "Delete" at bounding box center [963, 422] width 64 height 33
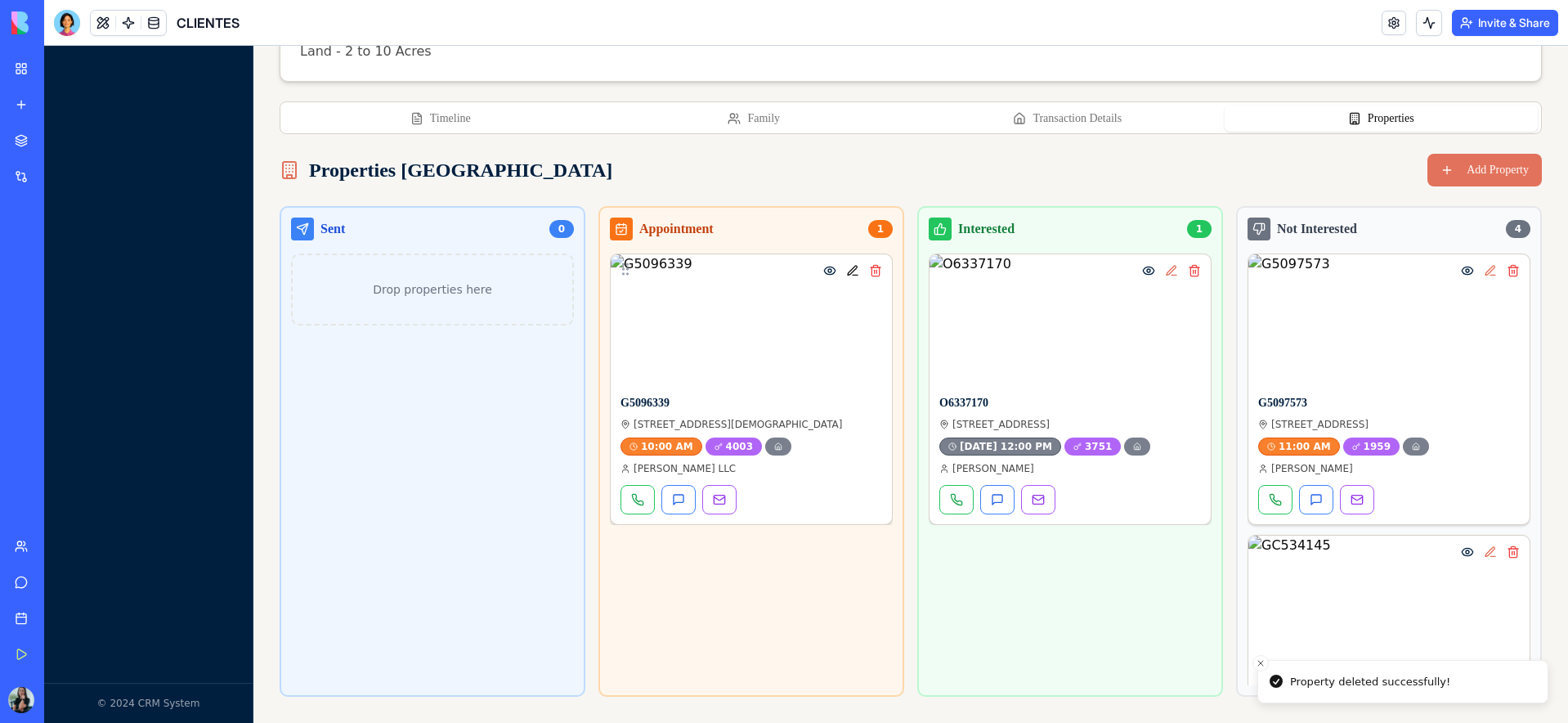
click at [853, 277] on button at bounding box center [853, 271] width 20 height 20
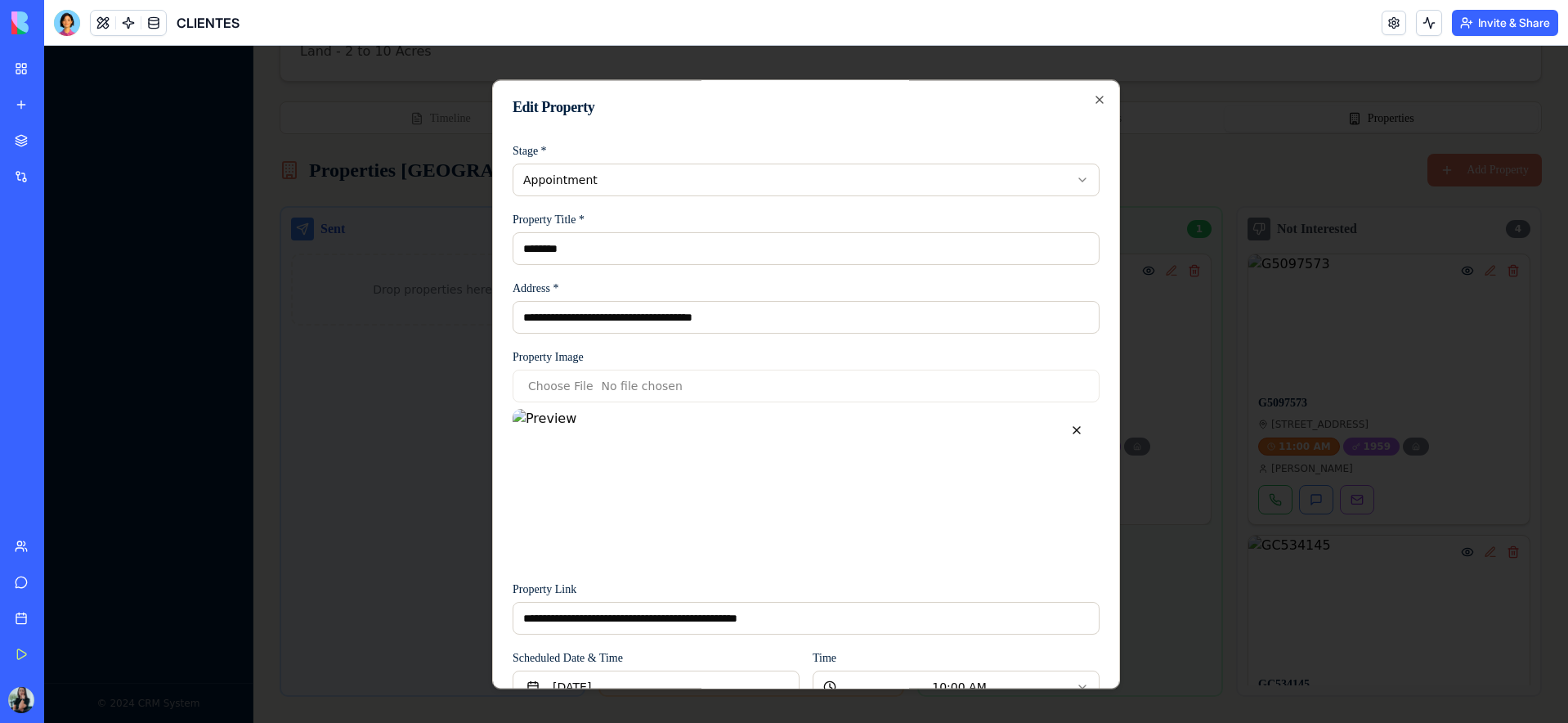
click at [671, 177] on body "**********" at bounding box center [806, 264] width 1524 height 917
drag, startPoint x: 777, startPoint y: 322, endPoint x: 482, endPoint y: 319, distance: 295.0
click at [474, 319] on body "**********" at bounding box center [806, 264] width 1524 height 917
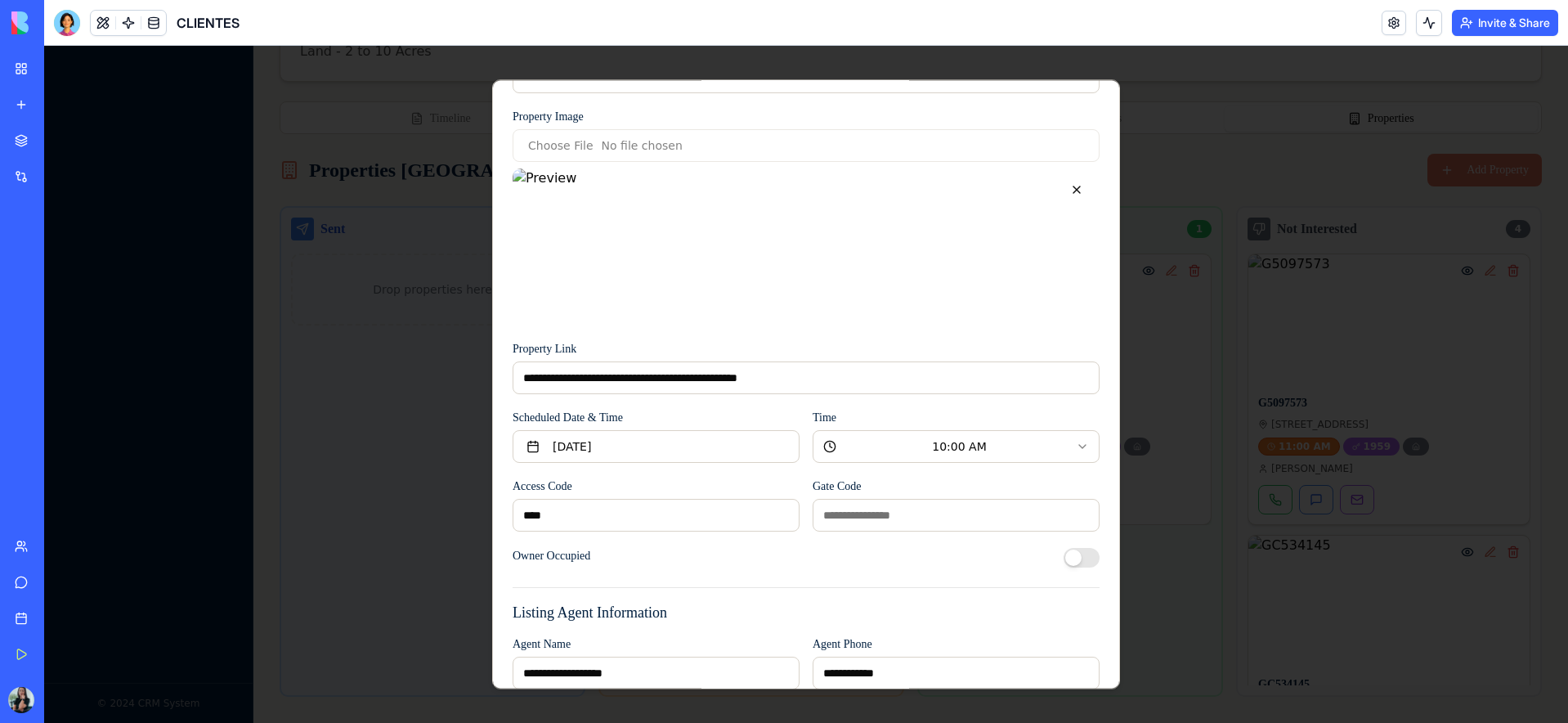
scroll to position [376, 0]
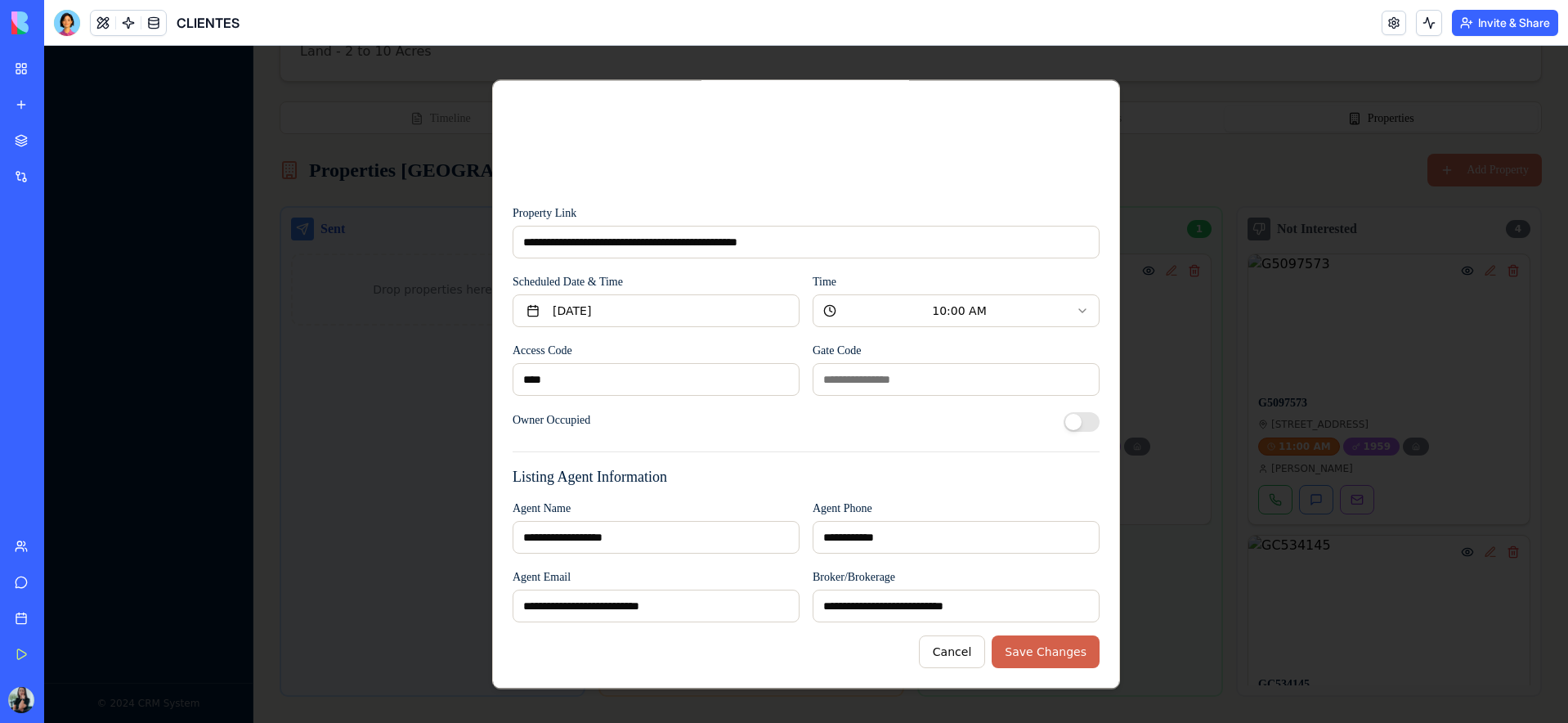
click at [1053, 652] on button "Save Changes" at bounding box center [1045, 652] width 107 height 33
